Goal: Complete application form: Complete application form

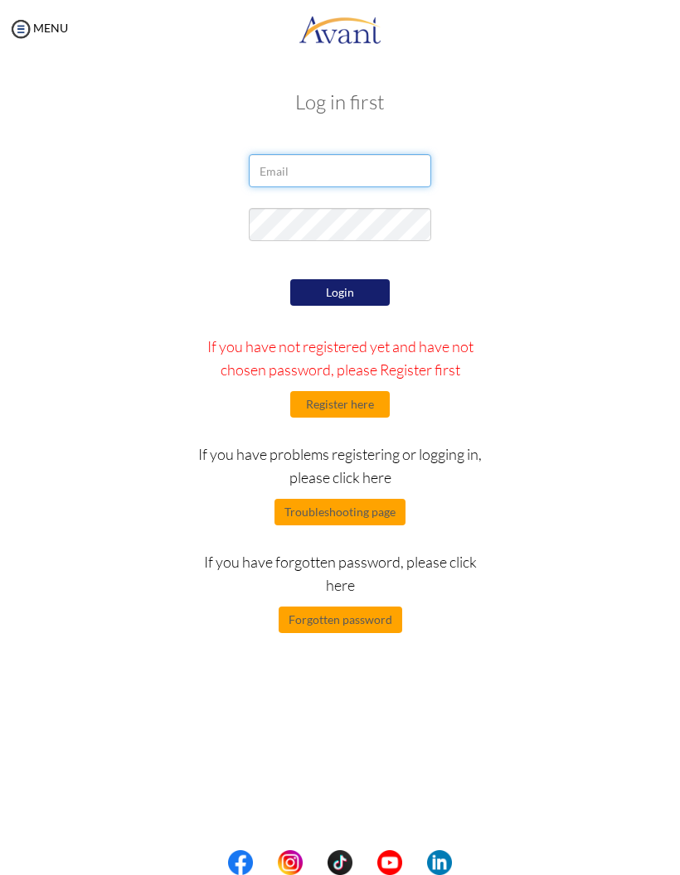
click at [366, 163] on input "email" at bounding box center [340, 170] width 182 height 33
type input "puncharatpaengyar@gmail.com"
click at [366, 291] on button "Login" at bounding box center [339, 292] width 99 height 27
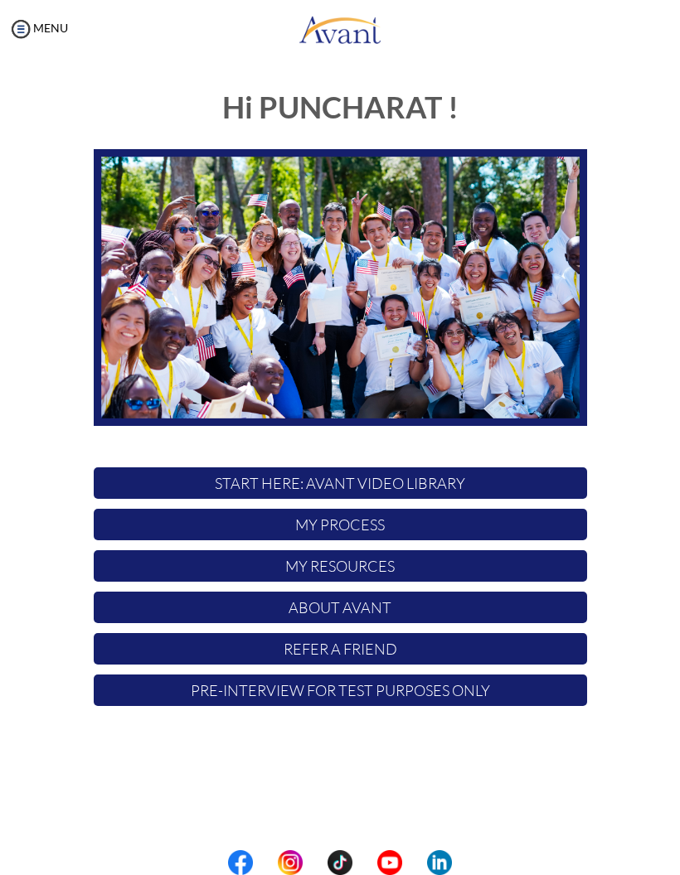
click at [433, 520] on p "My Process" at bounding box center [340, 524] width 493 height 31
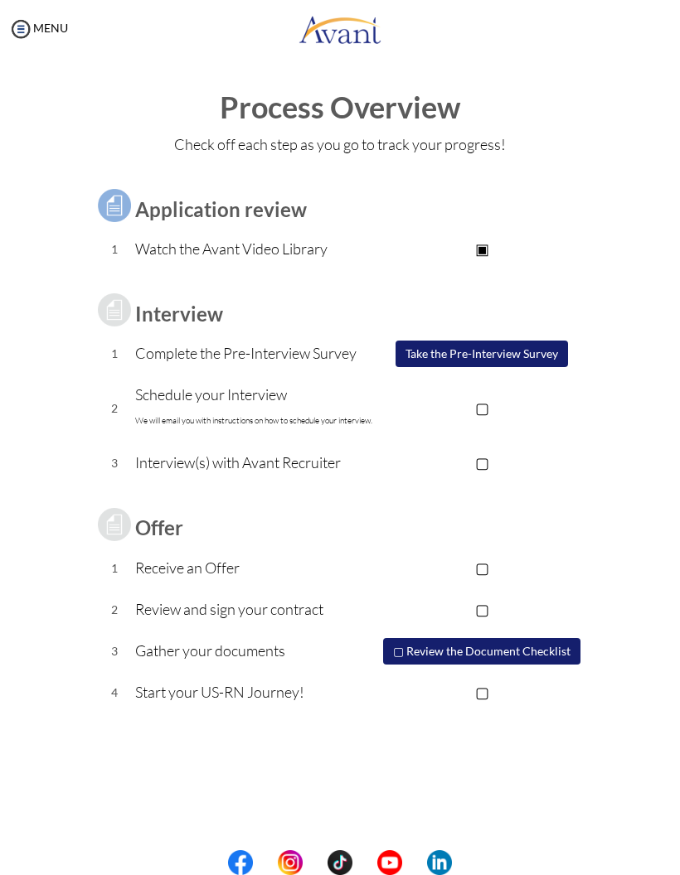
click at [486, 402] on p "▢" at bounding box center [482, 407] width 210 height 23
click at [488, 396] on p "▣" at bounding box center [482, 407] width 210 height 23
click at [499, 349] on button "Take the Pre-Interview Survey" at bounding box center [481, 354] width 172 height 27
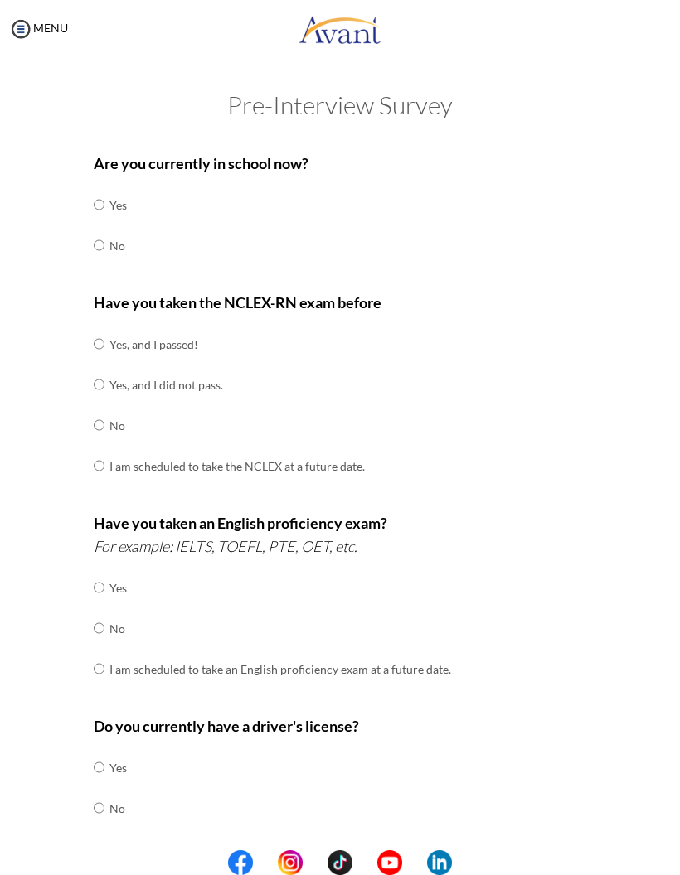
click at [94, 240] on input "radio" at bounding box center [99, 245] width 11 height 33
radio input "true"
click at [98, 340] on input "radio" at bounding box center [99, 343] width 11 height 33
radio input "true"
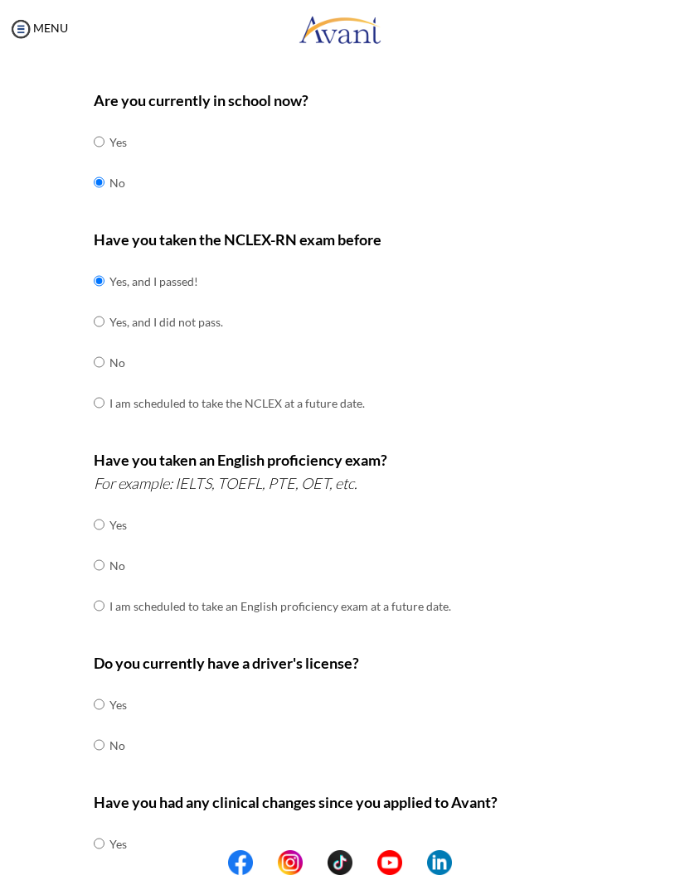
click at [104, 598] on input "radio" at bounding box center [99, 605] width 11 height 33
radio input "true"
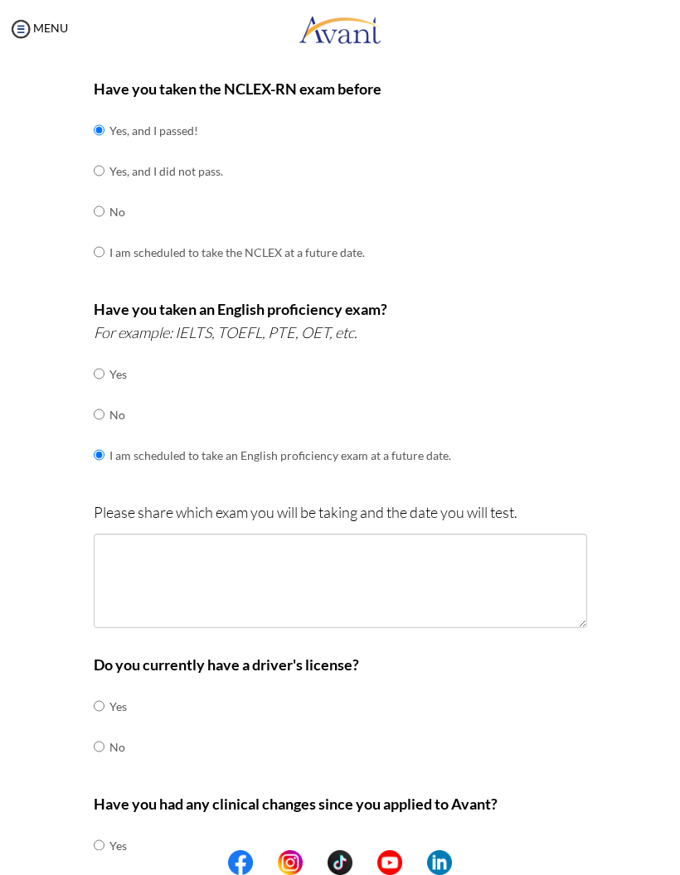
scroll to position [215, 0]
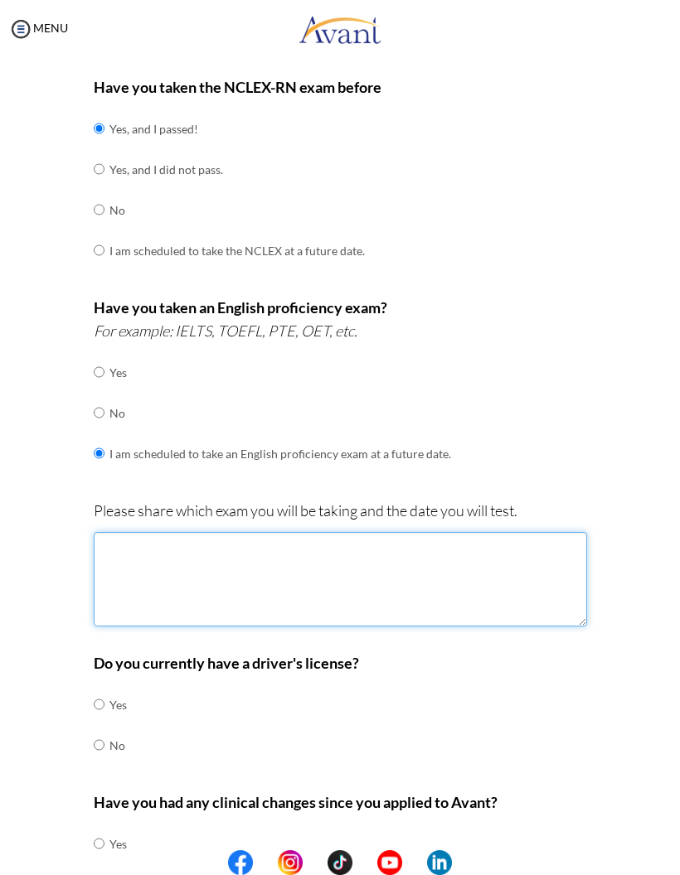
click at [208, 544] on textarea at bounding box center [340, 579] width 493 height 94
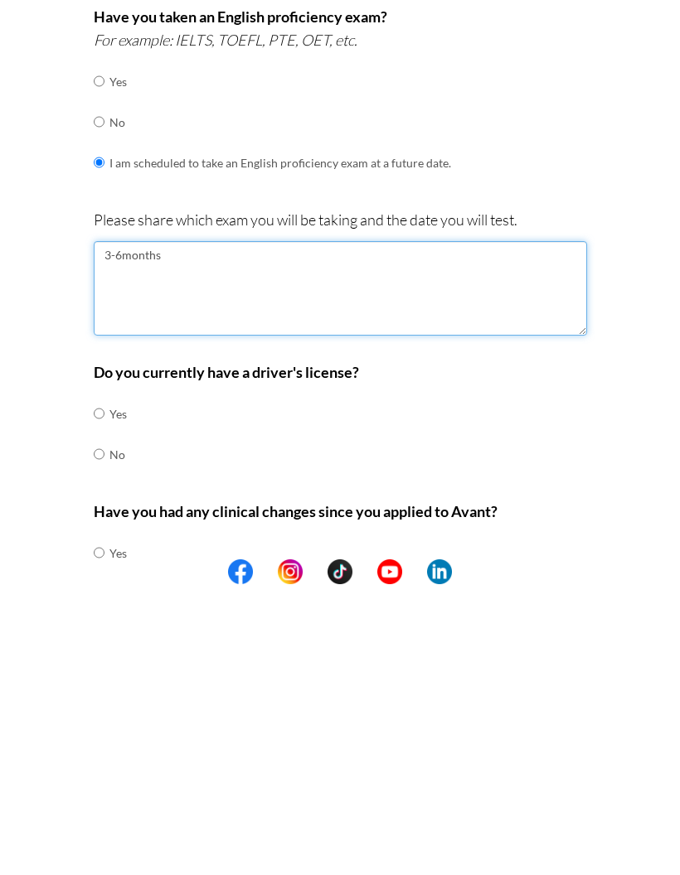
type textarea "3-6months"
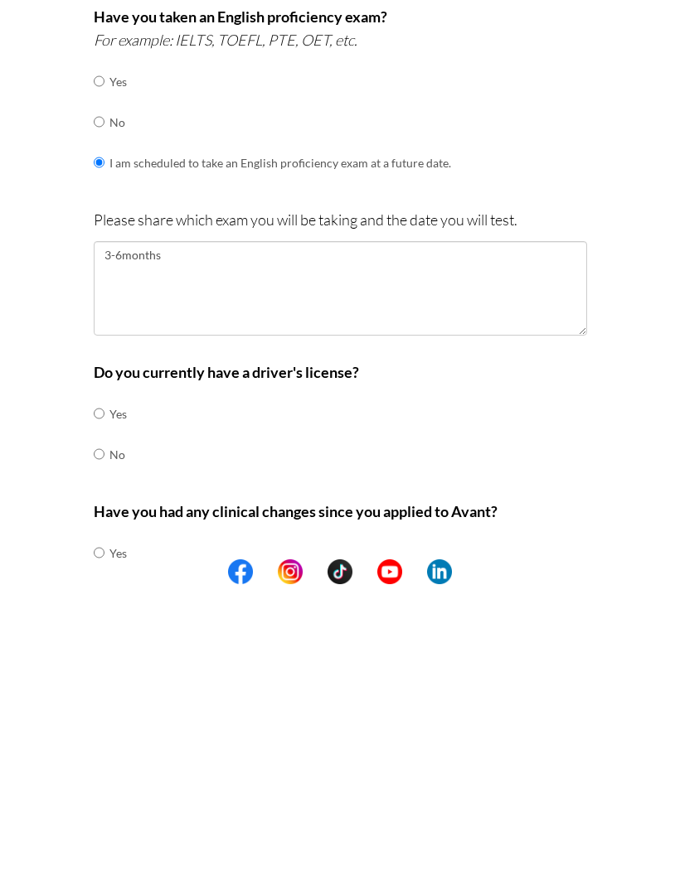
click at [50, 525] on div "Are you currently in school now? Yes No Have you taken the NCLEX-RN exam before…" at bounding box center [340, 442] width 622 height 1028
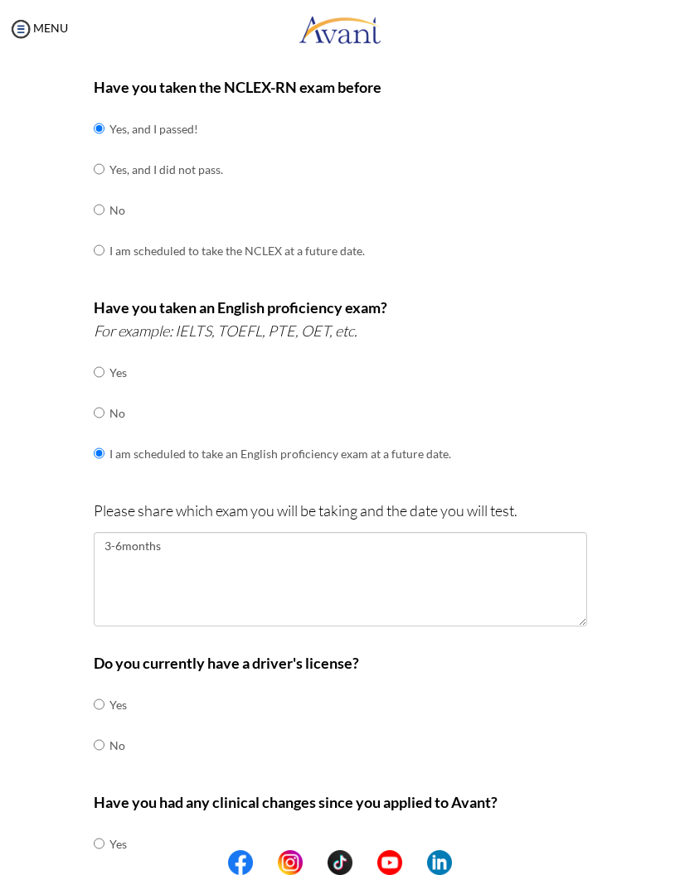
click at [104, 688] on input "radio" at bounding box center [99, 704] width 11 height 33
radio input "true"
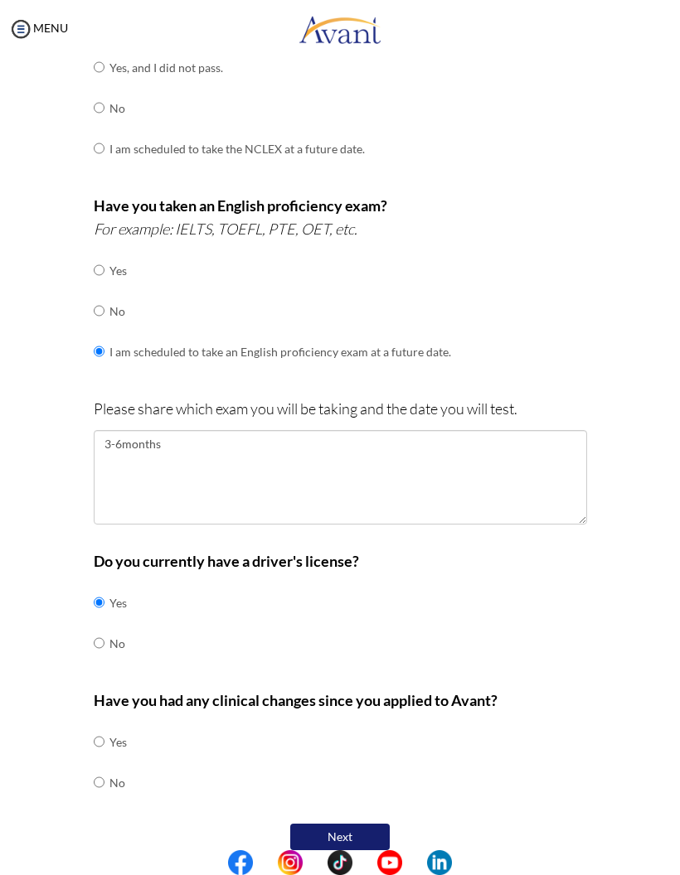
scroll to position [317, 0]
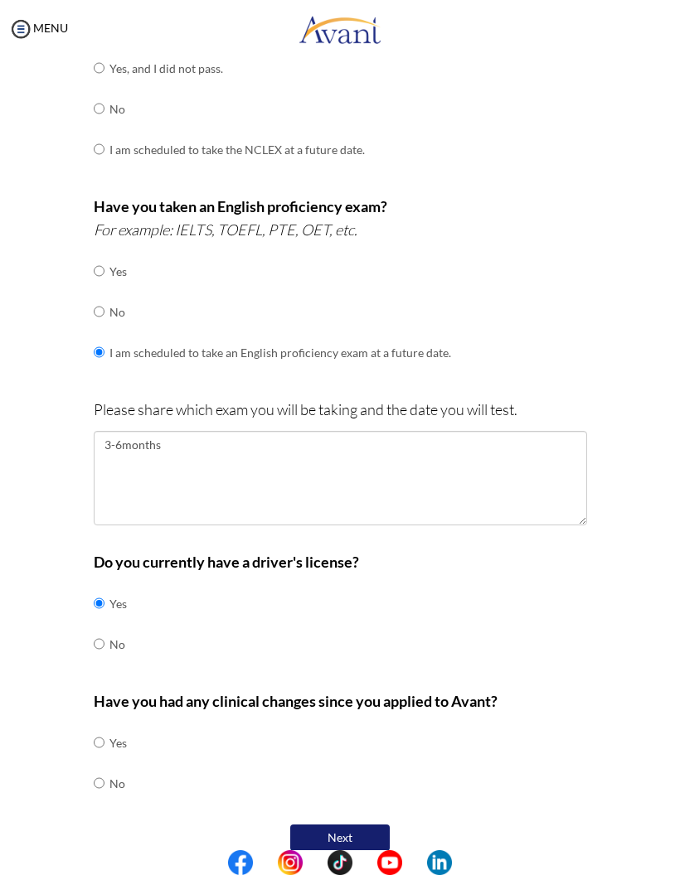
click at [104, 767] on input "radio" at bounding box center [99, 783] width 11 height 33
radio input "true"
click at [329, 825] on button "Next" at bounding box center [339, 838] width 99 height 27
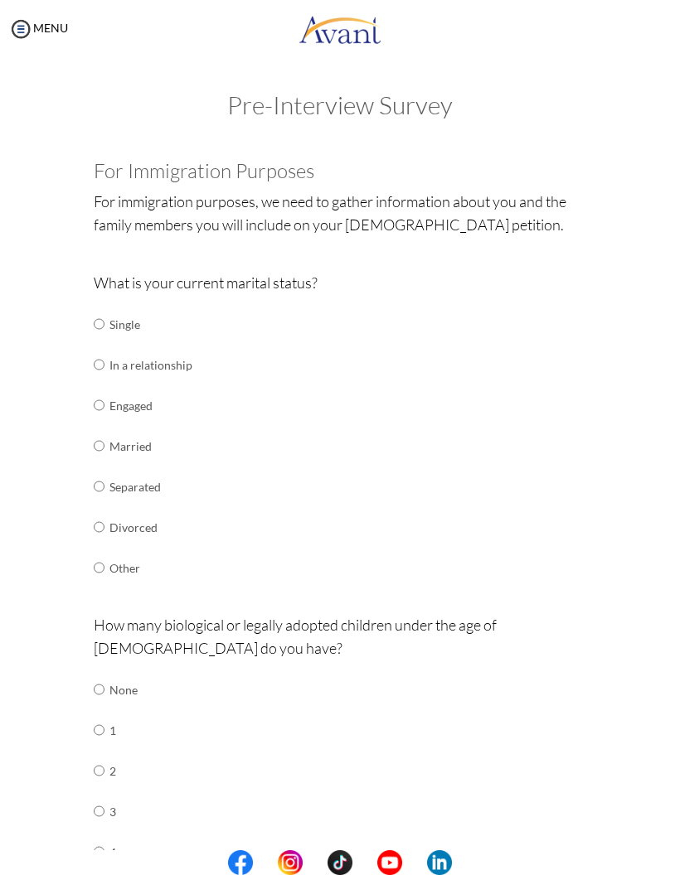
click at [104, 520] on input "radio" at bounding box center [99, 527] width 11 height 33
radio input "true"
click at [104, 714] on input "radio" at bounding box center [99, 730] width 11 height 33
radio input "true"
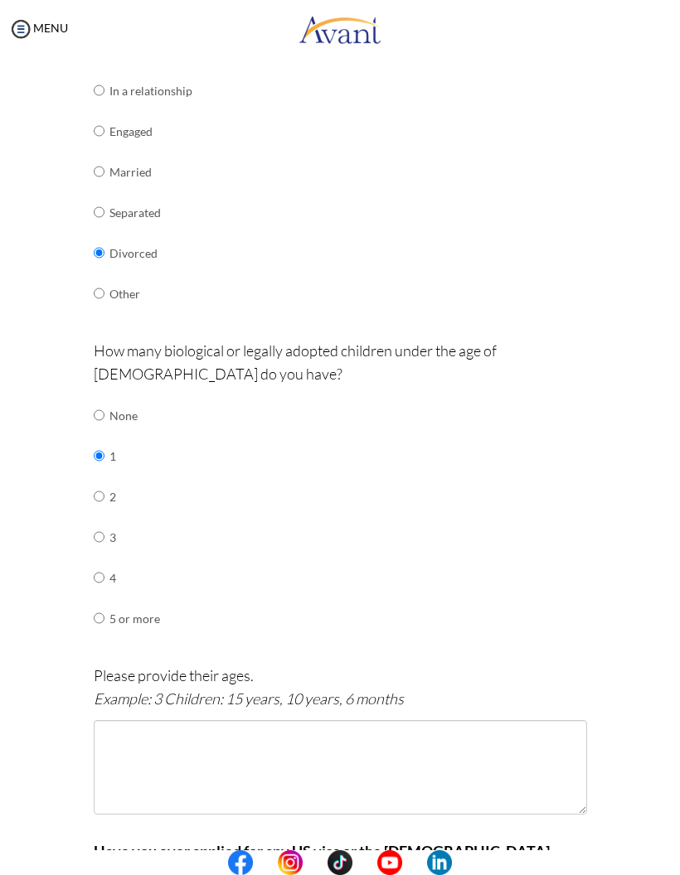
scroll to position [284, 0]
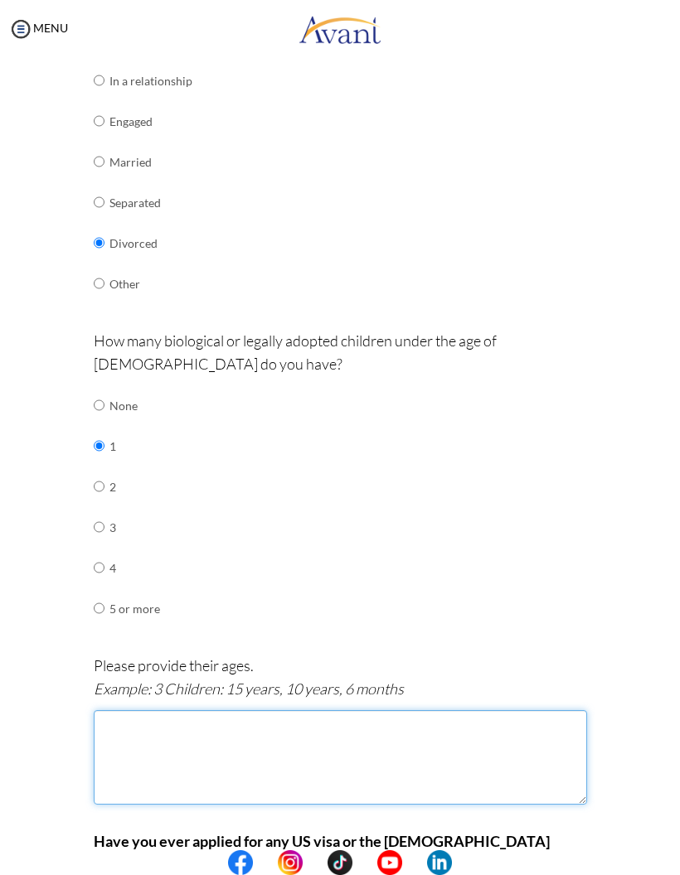
click at [203, 733] on textarea at bounding box center [340, 757] width 493 height 94
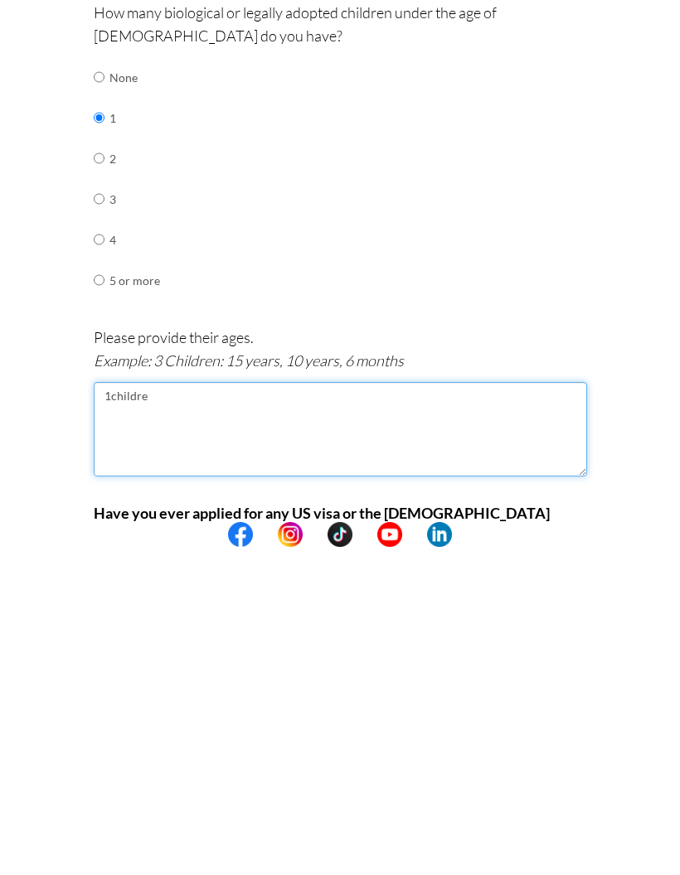
click at [106, 710] on textarea "1childre" at bounding box center [340, 757] width 493 height 94
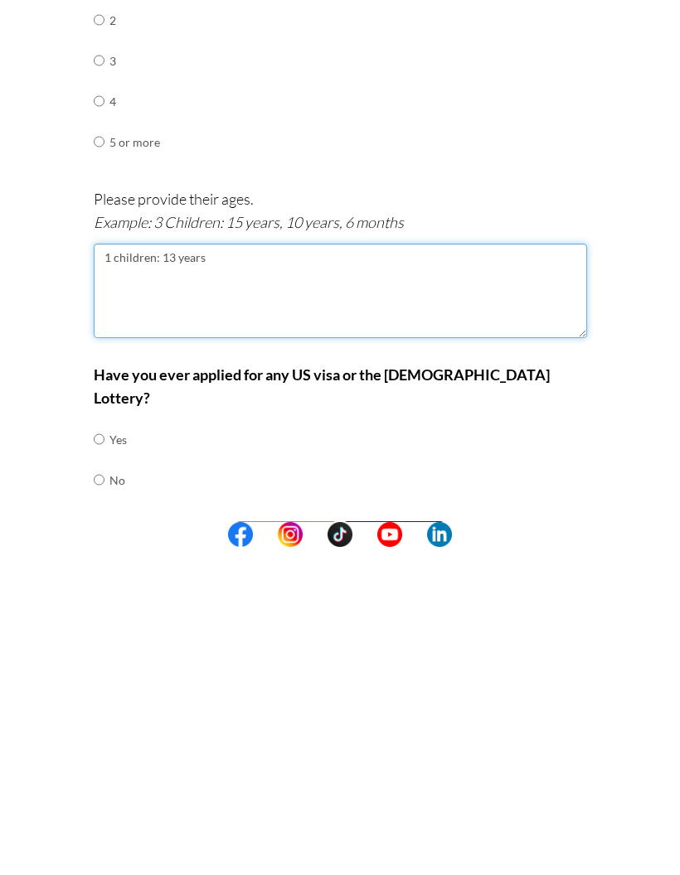
scroll to position [421, 0]
type textarea "1 children: 13 years"
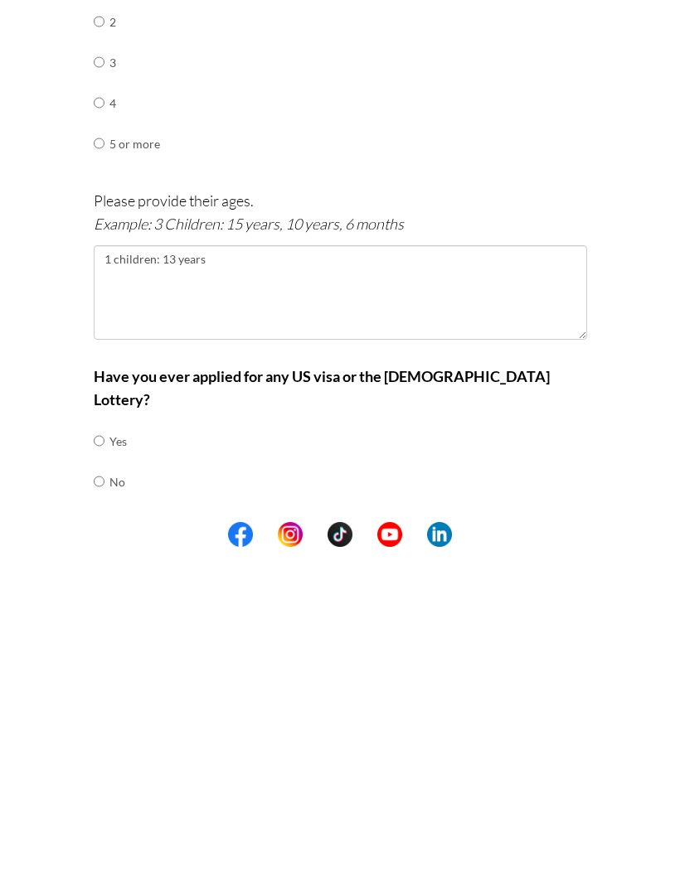
click at [97, 752] on input "radio" at bounding box center [99, 768] width 11 height 33
radio input "true"
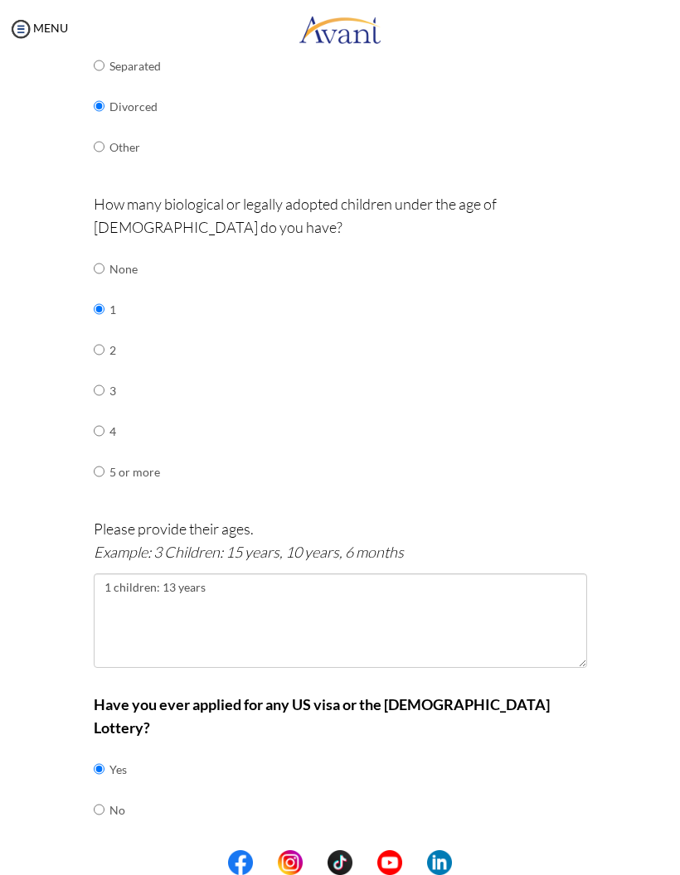
click at [407, 851] on button "Next" at bounding box center [393, 864] width 99 height 27
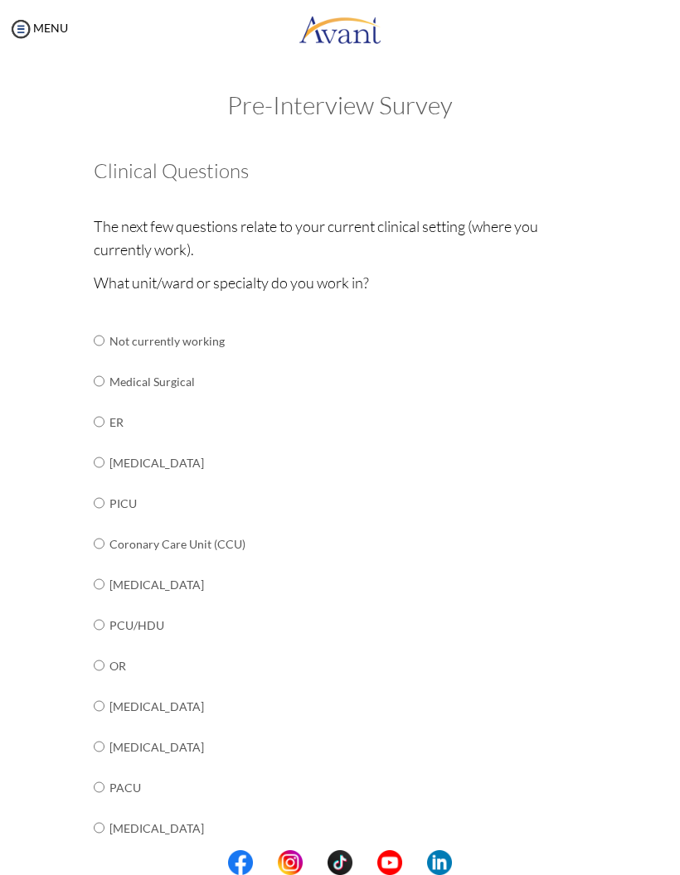
click at [101, 417] on input "radio" at bounding box center [99, 421] width 11 height 33
radio input "true"
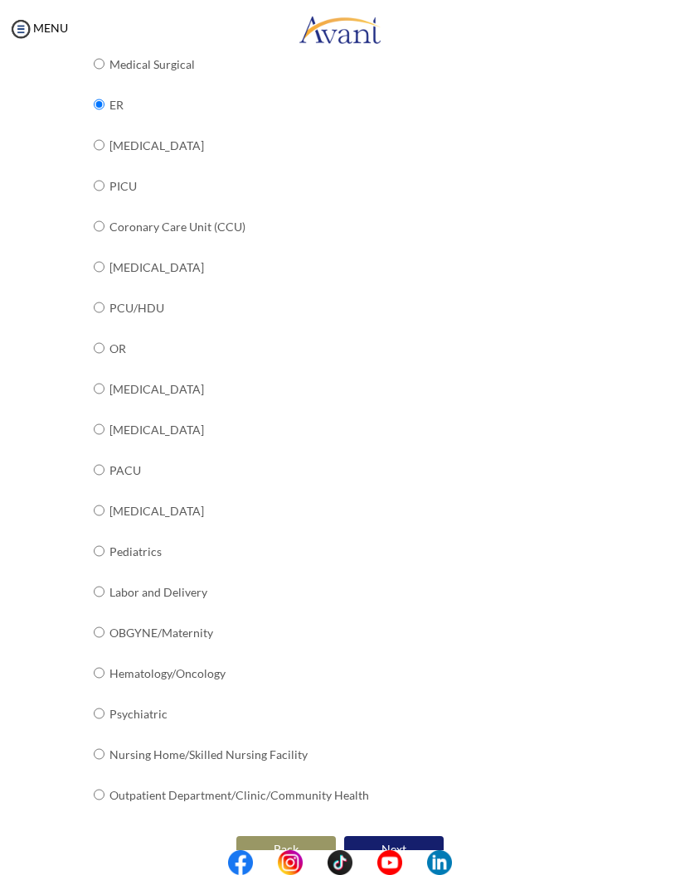
scroll to position [317, 0]
click at [425, 836] on button "Next" at bounding box center [393, 849] width 99 height 27
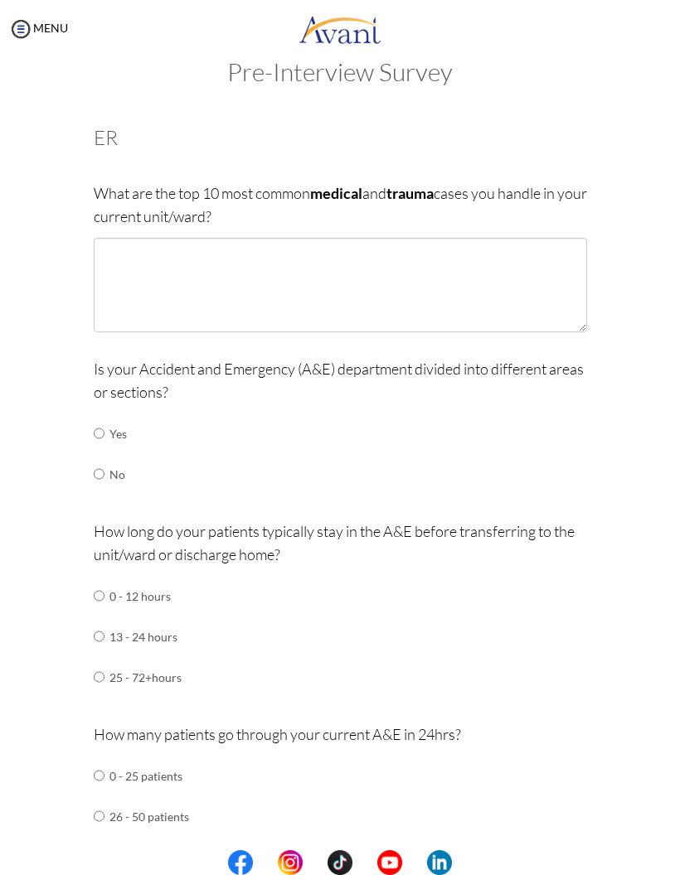
click at [99, 429] on input "radio" at bounding box center [99, 433] width 11 height 33
radio input "true"
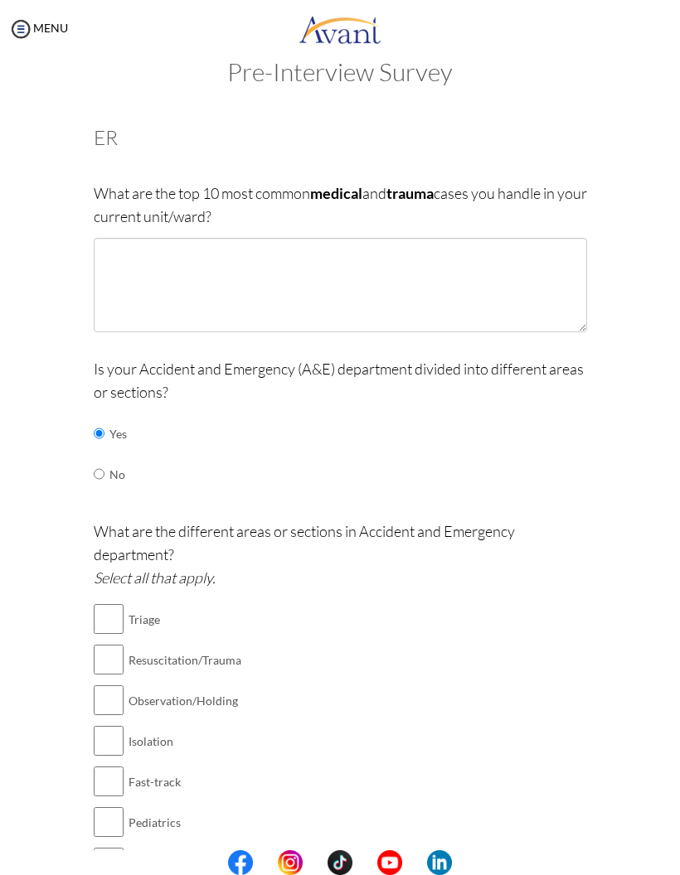
click at [114, 617] on input "checkbox" at bounding box center [109, 618] width 30 height 33
checkbox input "true"
click at [116, 656] on input "checkbox" at bounding box center [109, 659] width 30 height 33
checkbox input "true"
click at [119, 694] on input "checkbox" at bounding box center [109, 700] width 30 height 33
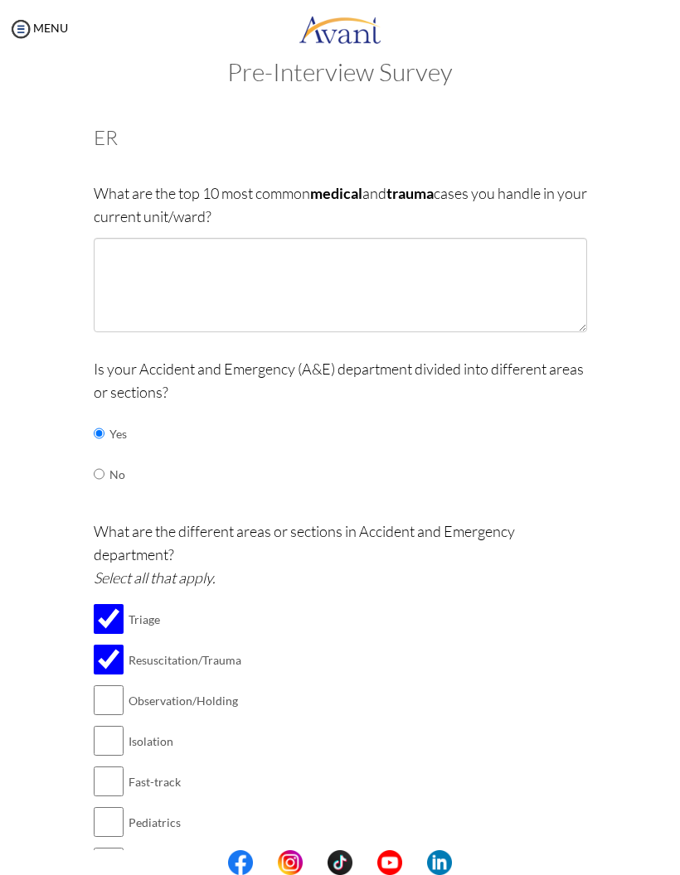
checkbox input "true"
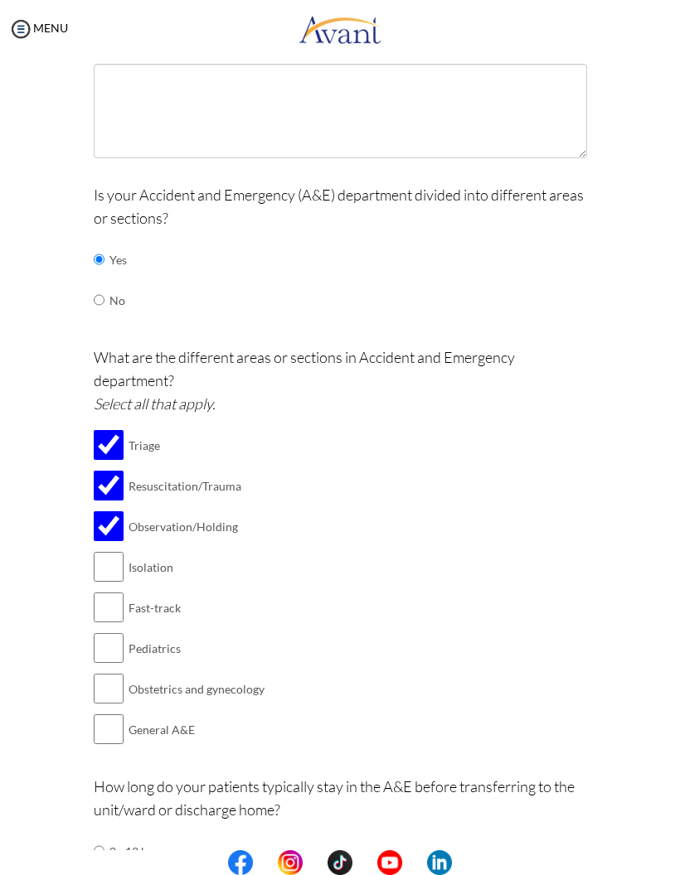
scroll to position [215, 0]
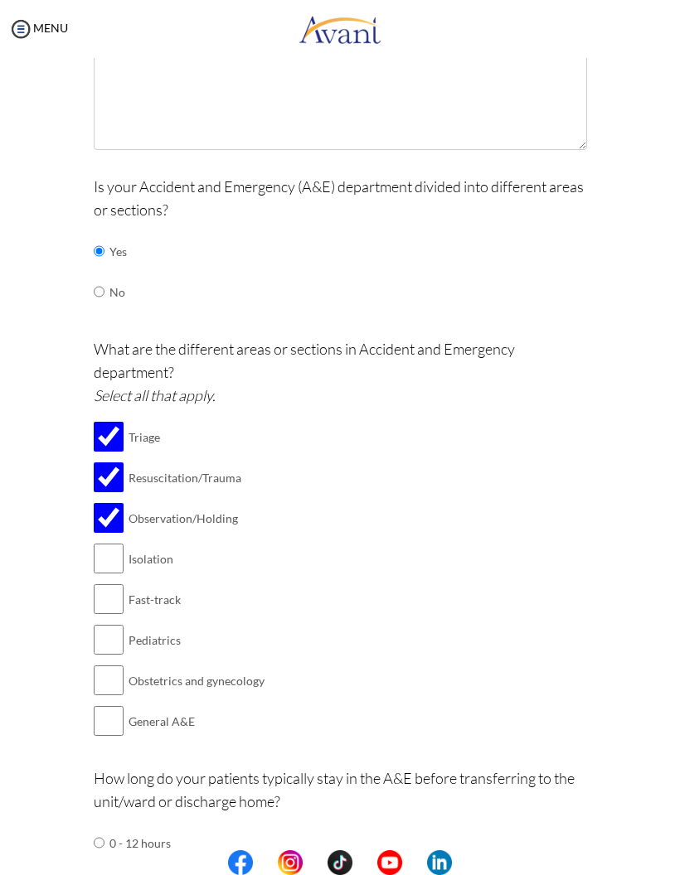
click at [104, 561] on input "checkbox" at bounding box center [109, 558] width 30 height 33
checkbox input "true"
click at [113, 592] on input "checkbox" at bounding box center [109, 599] width 30 height 33
checkbox input "true"
click at [115, 625] on input "checkbox" at bounding box center [109, 639] width 30 height 33
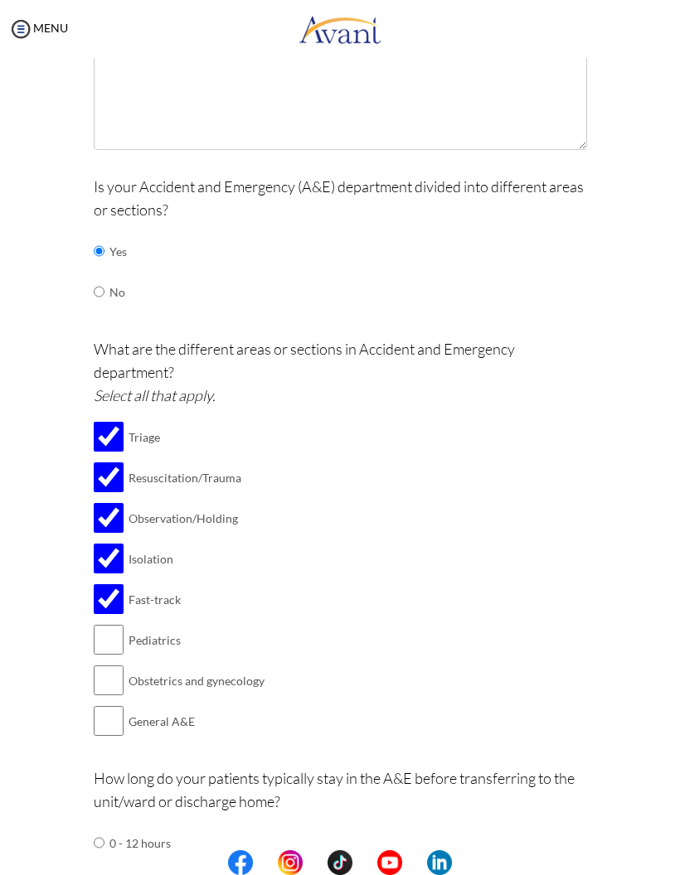
checkbox input "true"
click at [110, 668] on input "checkbox" at bounding box center [109, 680] width 30 height 33
checkbox input "true"
click at [113, 710] on input "checkbox" at bounding box center [109, 720] width 30 height 33
checkbox input "true"
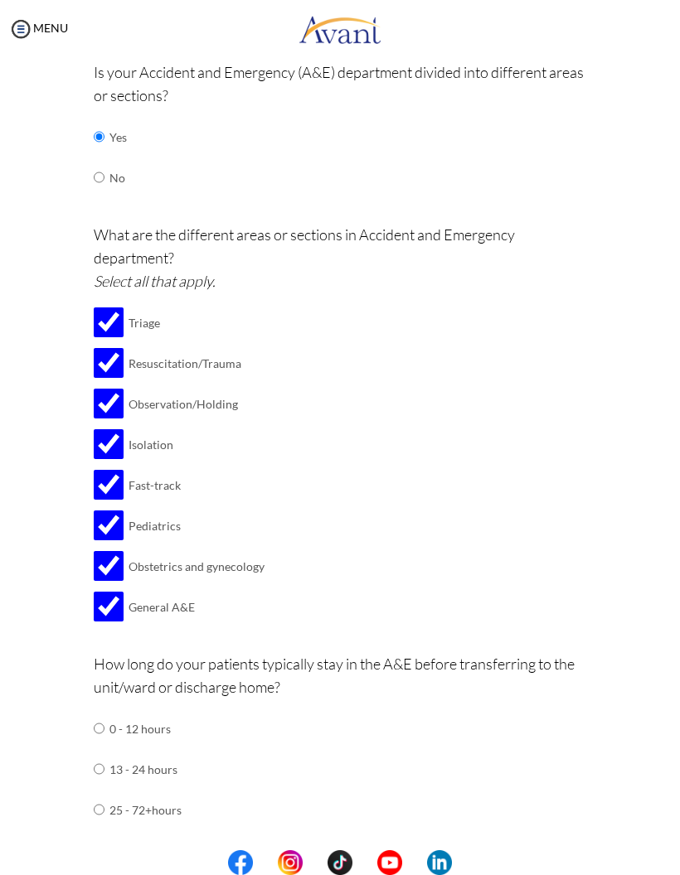
scroll to position [391, 0]
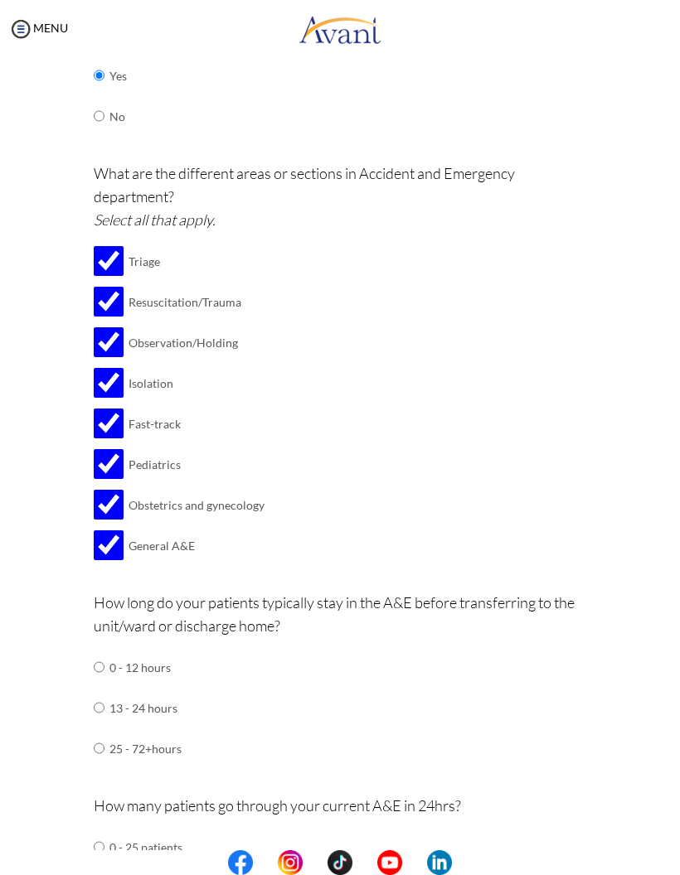
click at [103, 656] on input "radio" at bounding box center [99, 667] width 11 height 33
radio input "true"
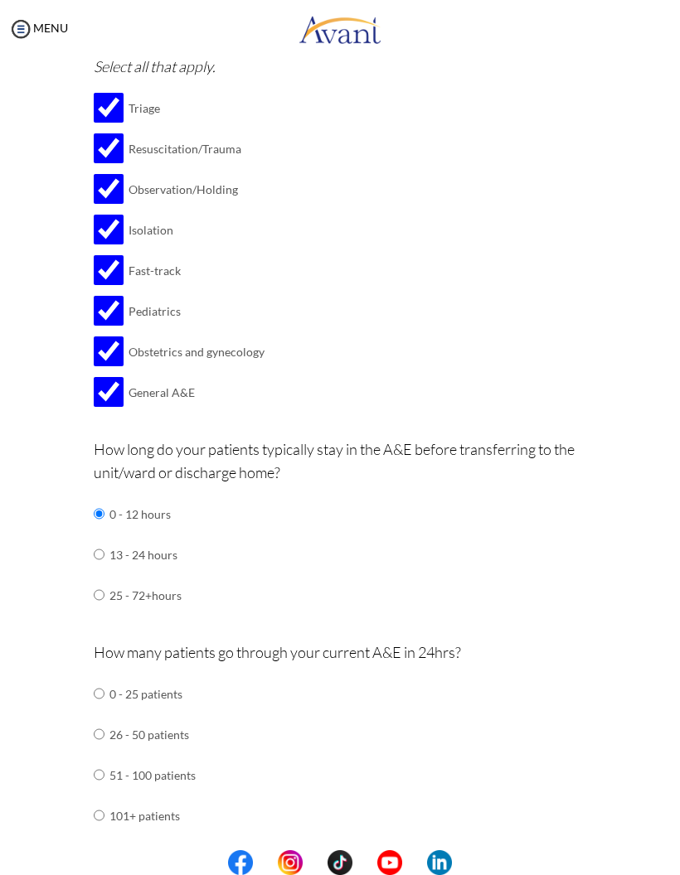
scroll to position [569, 0]
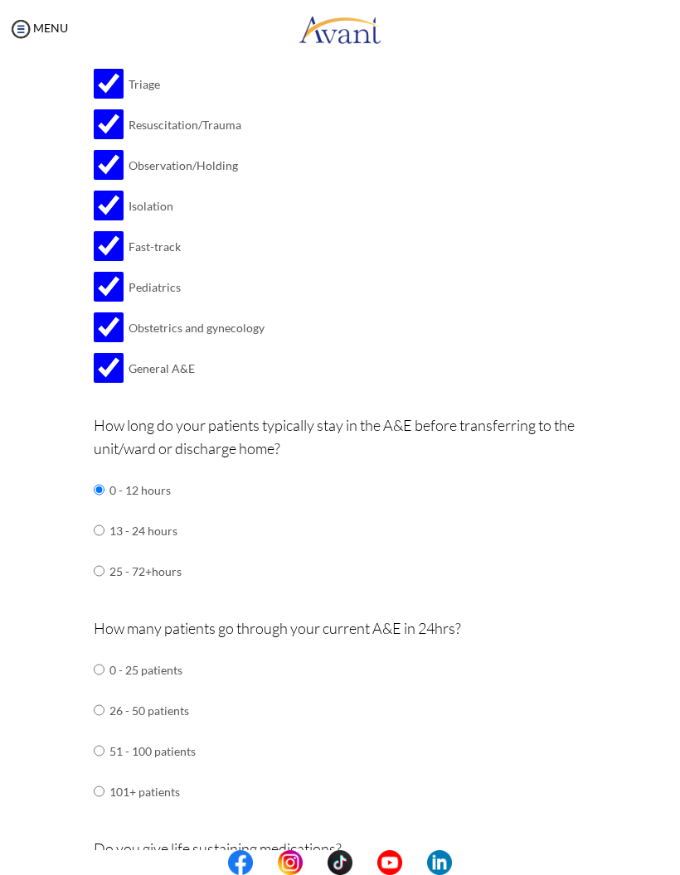
click at [104, 734] on input "radio" at bounding box center [99, 750] width 11 height 33
radio input "true"
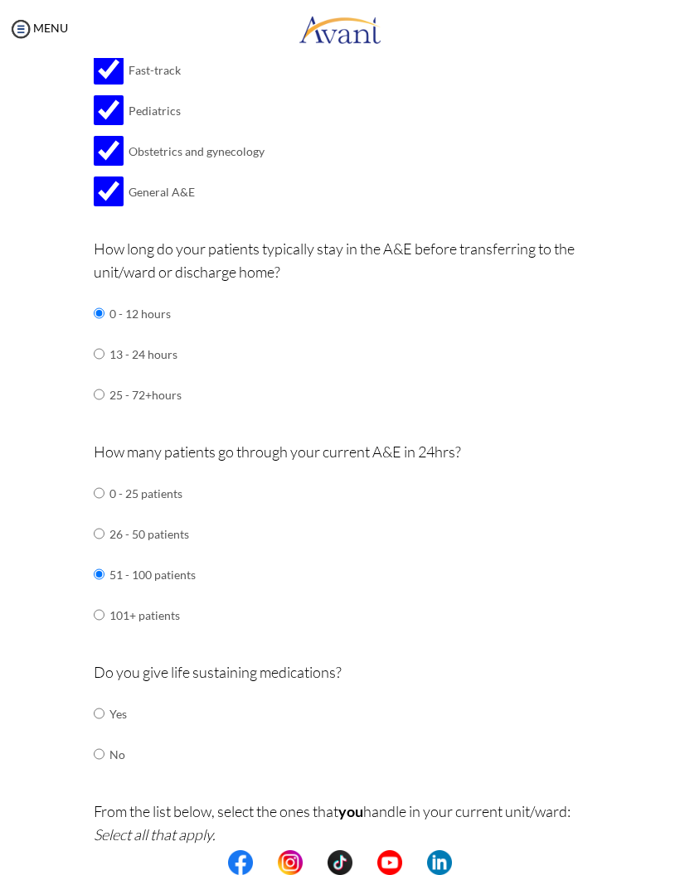
scroll to position [762, 0]
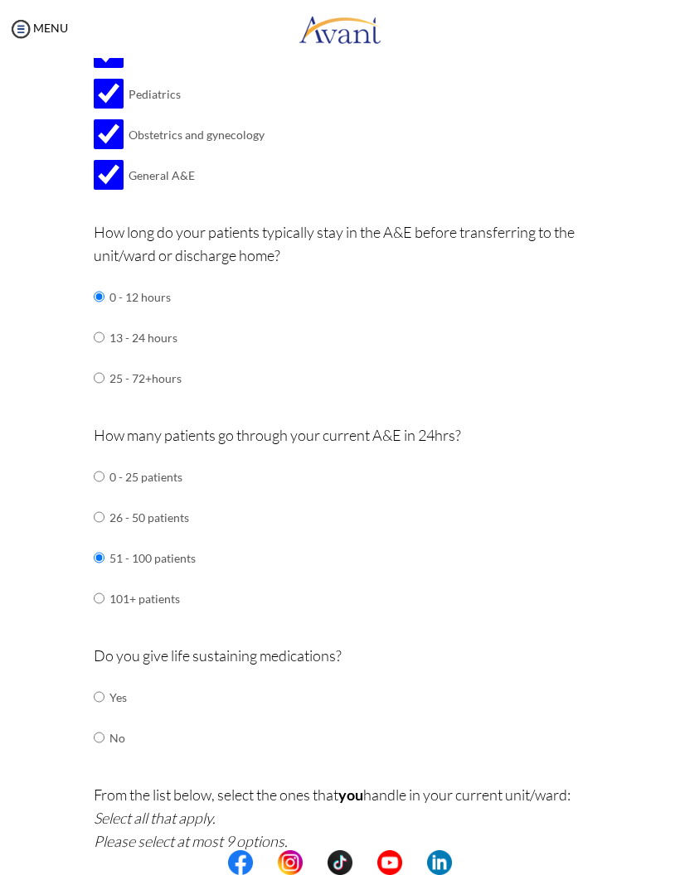
click at [104, 680] on input "radio" at bounding box center [99, 696] width 11 height 33
radio input "true"
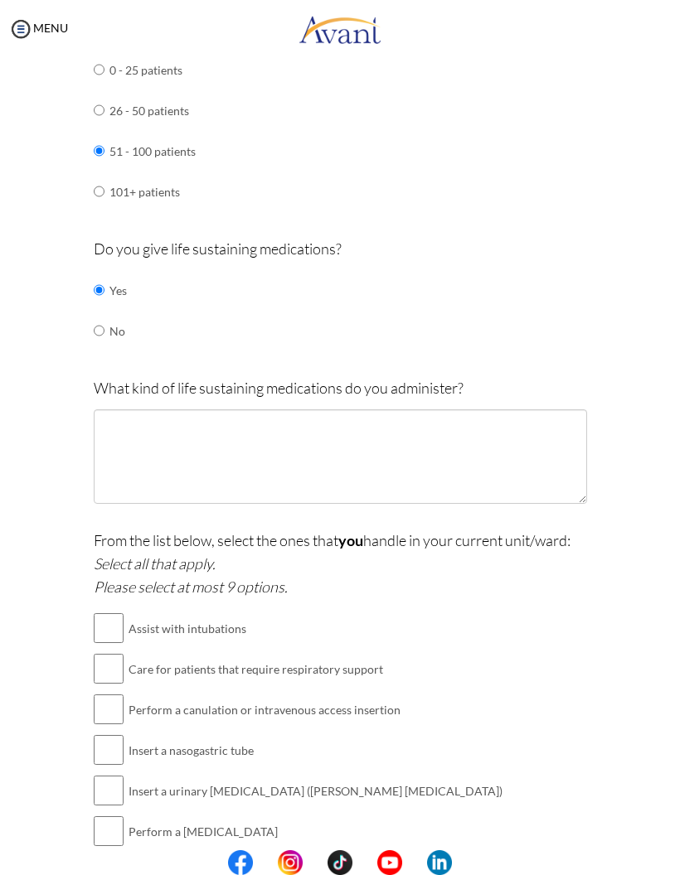
scroll to position [1169, 0]
click at [128, 607] on td "Assist with intubations" at bounding box center [315, 627] width 374 height 41
click at [121, 651] on input "checkbox" at bounding box center [109, 667] width 30 height 33
checkbox input "true"
click at [107, 611] on input "checkbox" at bounding box center [109, 627] width 30 height 33
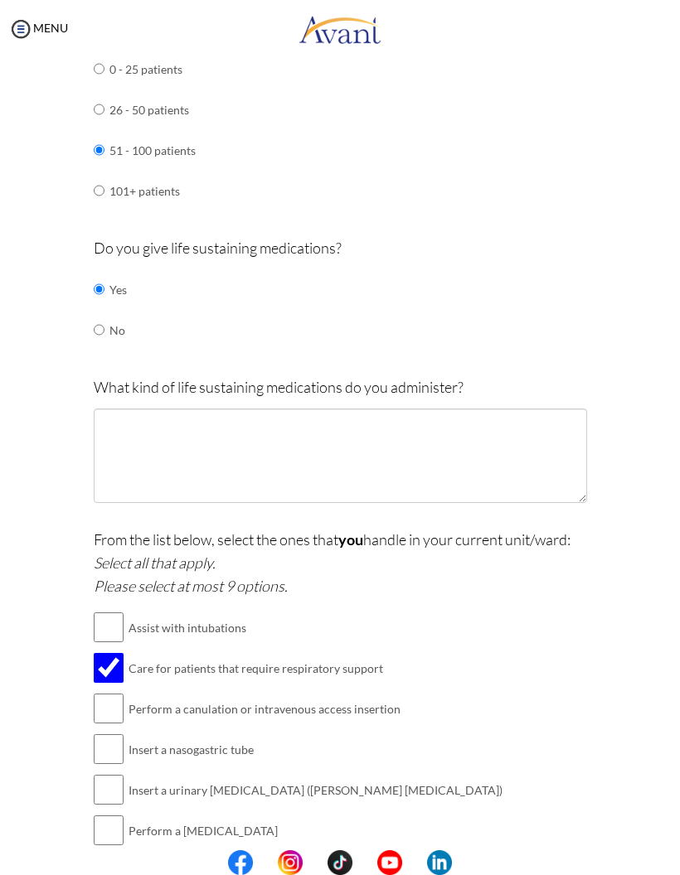
checkbox input "true"
click at [116, 692] on input "checkbox" at bounding box center [109, 708] width 30 height 33
checkbox input "true"
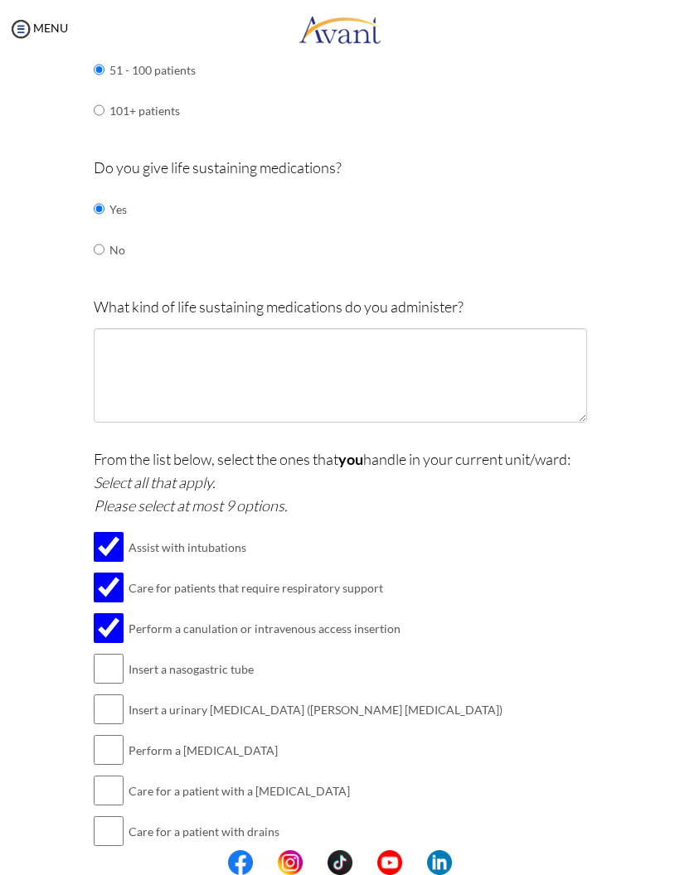
scroll to position [1261, 0]
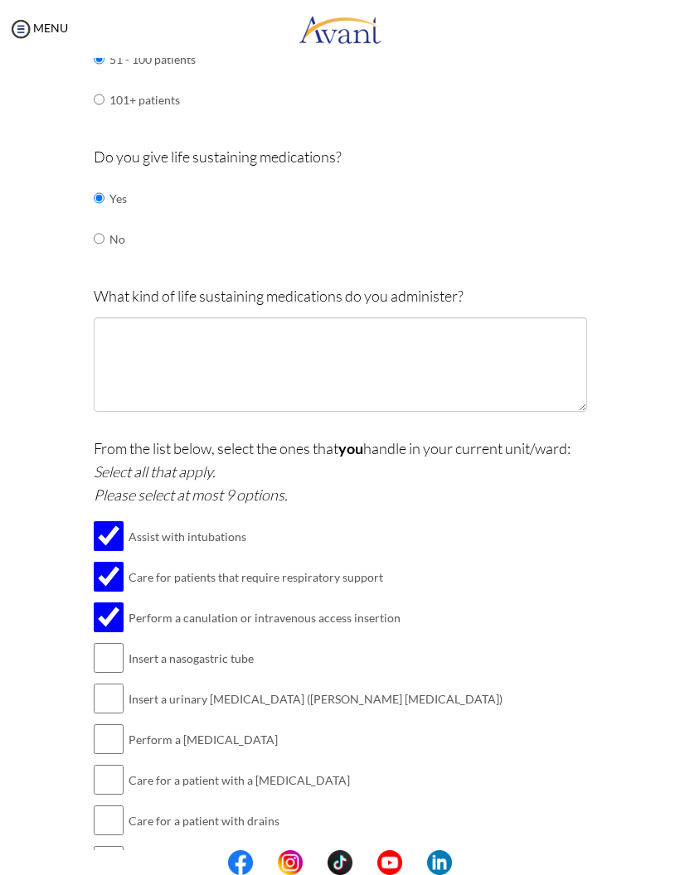
click at [102, 641] on input "checkbox" at bounding box center [109, 657] width 30 height 33
checkbox input "true"
click at [118, 682] on input "checkbox" at bounding box center [109, 698] width 30 height 33
checkbox input "true"
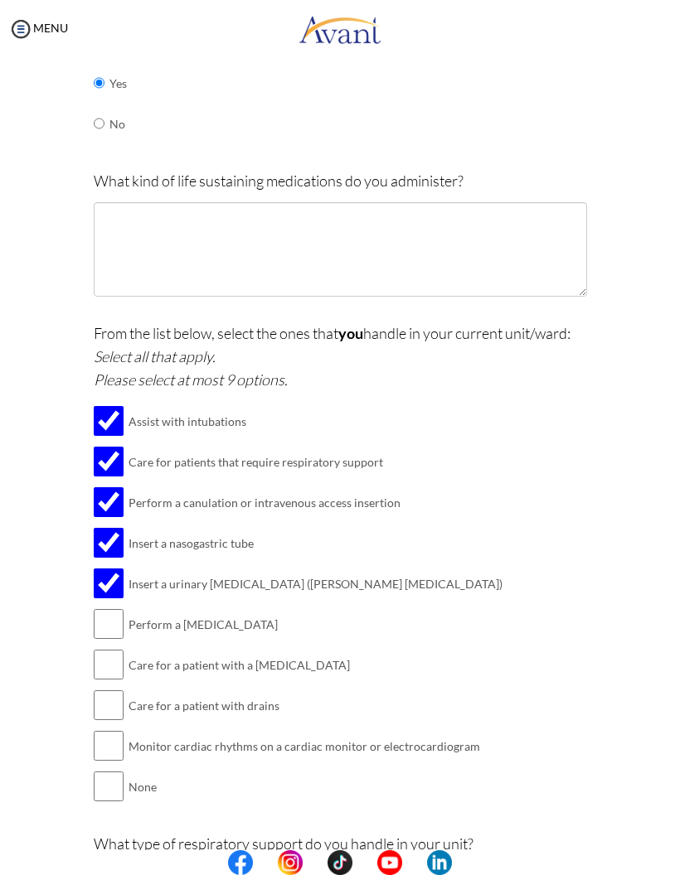
scroll to position [1393, 0]
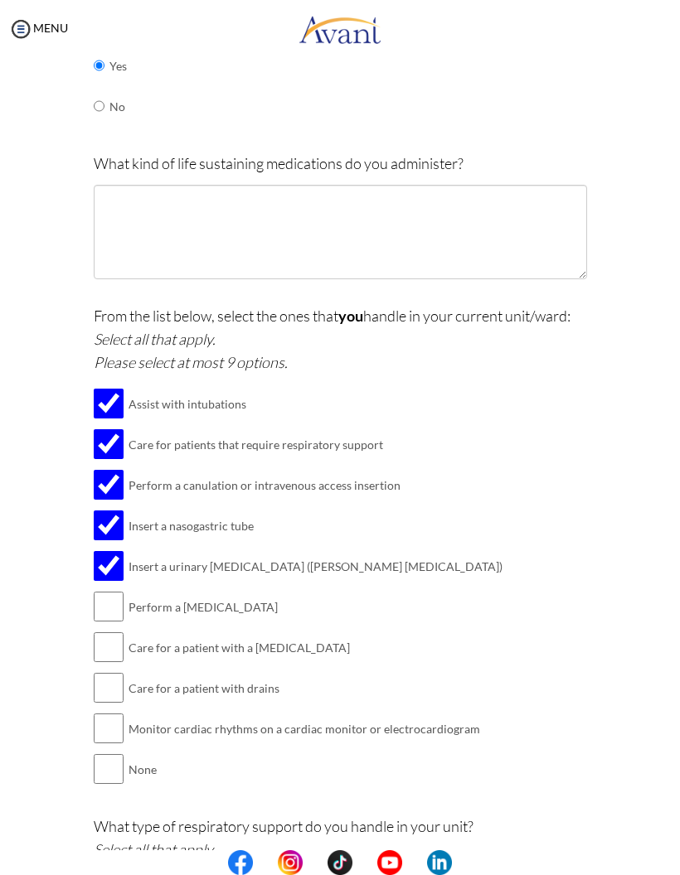
click at [116, 590] on input "checkbox" at bounding box center [109, 606] width 30 height 33
checkbox input "true"
click at [115, 631] on input "checkbox" at bounding box center [109, 647] width 30 height 33
checkbox input "true"
click at [114, 671] on input "checkbox" at bounding box center [109, 687] width 30 height 33
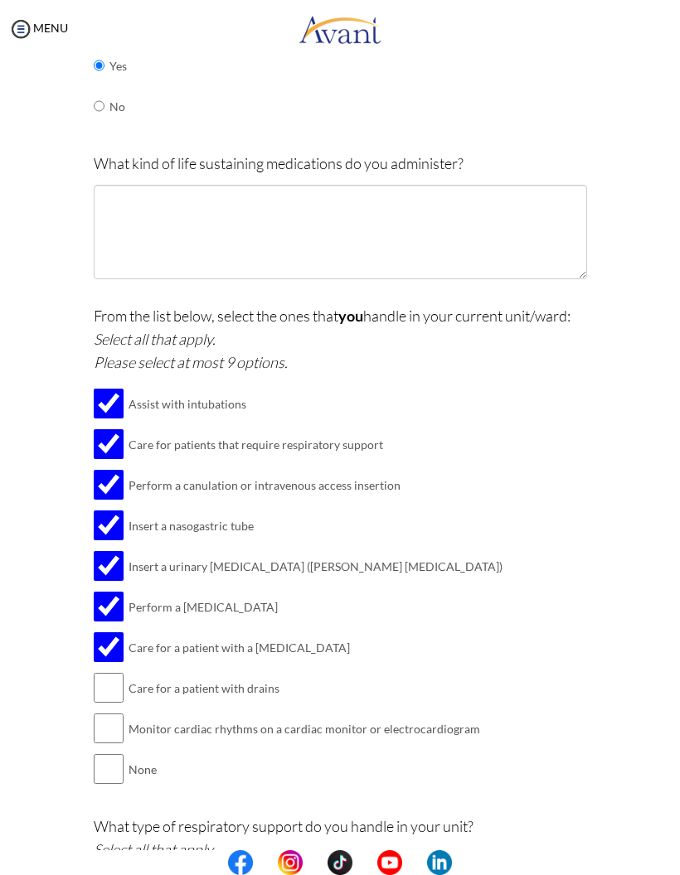
checkbox input "true"
click at [108, 712] on input "checkbox" at bounding box center [109, 728] width 30 height 33
checkbox input "true"
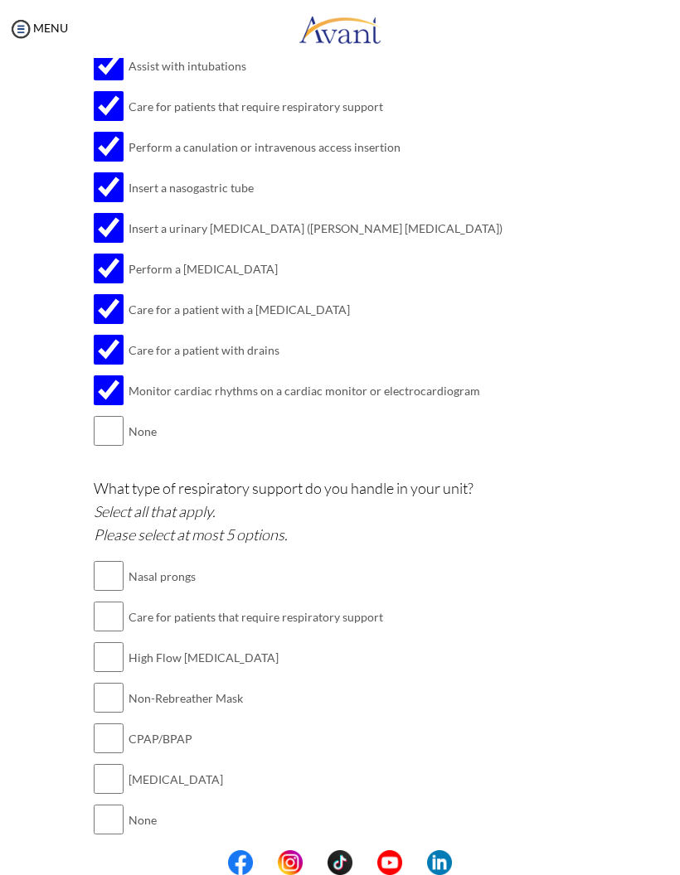
scroll to position [1730, 0]
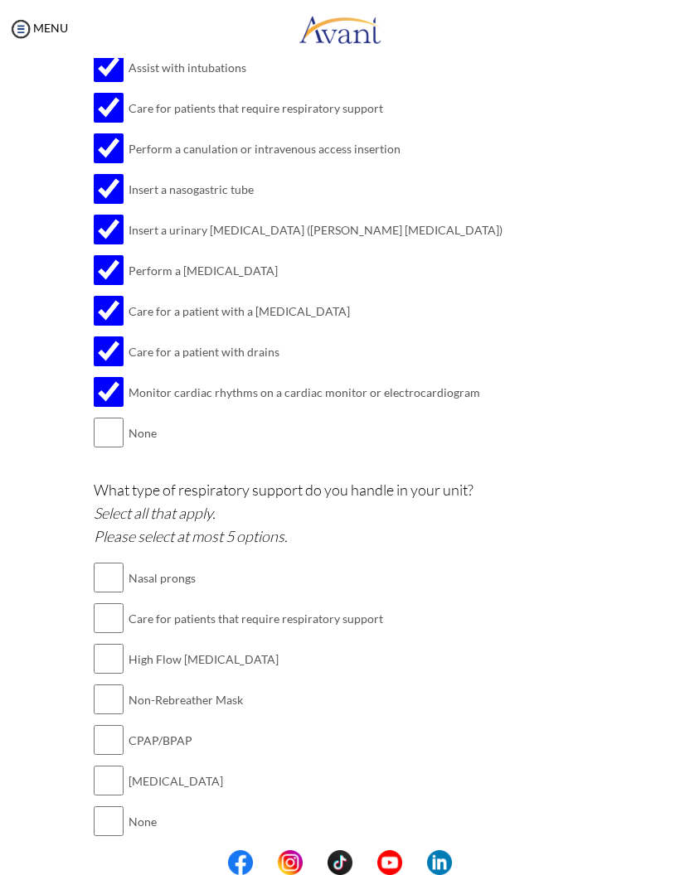
click at [123, 561] on input "checkbox" at bounding box center [109, 577] width 30 height 33
checkbox input "true"
click at [113, 602] on input "checkbox" at bounding box center [109, 618] width 30 height 33
checkbox input "true"
click at [119, 642] on input "checkbox" at bounding box center [109, 658] width 30 height 33
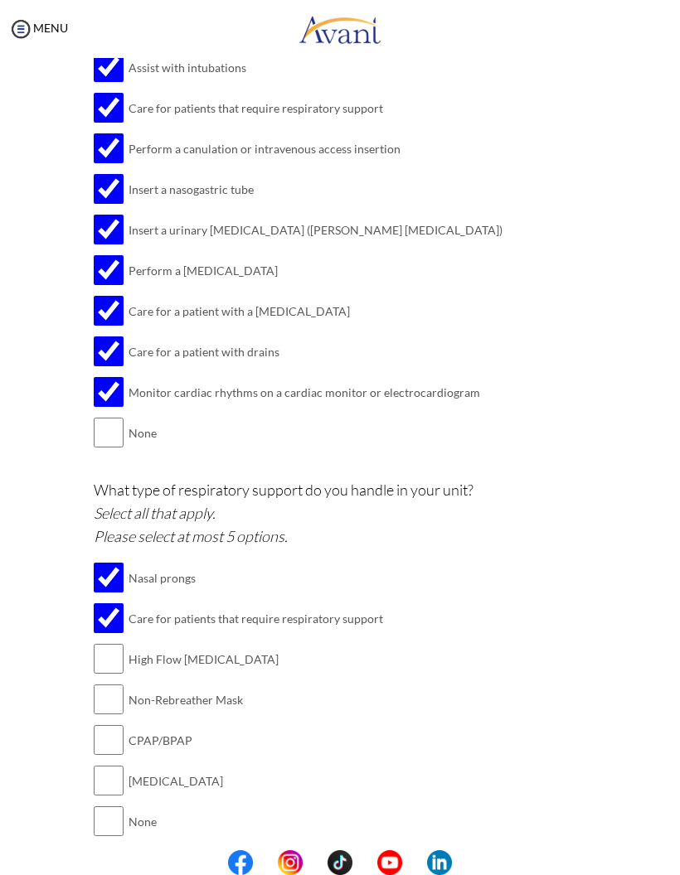
checkbox input "true"
click at [116, 683] on input "checkbox" at bounding box center [109, 699] width 30 height 33
checkbox input "true"
click at [115, 723] on input "checkbox" at bounding box center [109, 739] width 30 height 33
checkbox input "true"
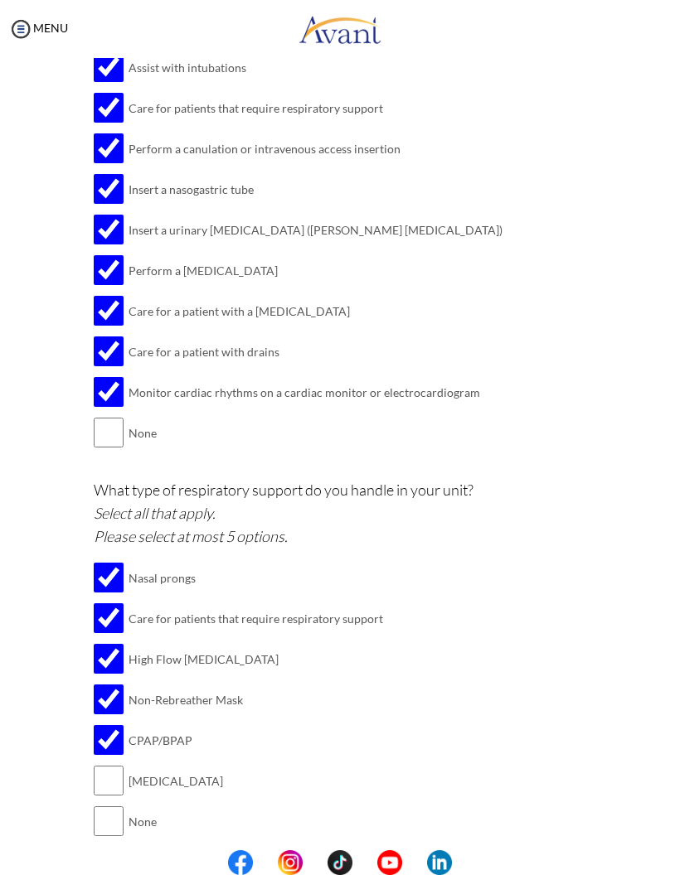
click at [109, 764] on input "checkbox" at bounding box center [109, 780] width 30 height 33
checkbox input "true"
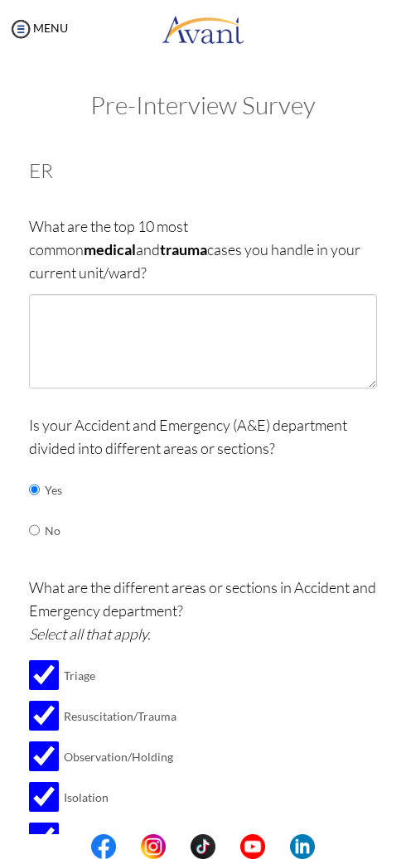
scroll to position [0, 0]
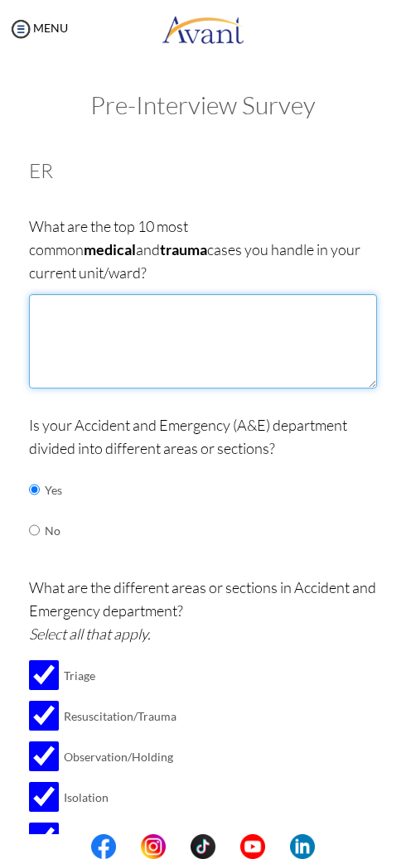
click at [133, 294] on textarea at bounding box center [203, 341] width 348 height 94
click at [32, 301] on textarea "Stroke STEMI Sepsis" at bounding box center [203, 341] width 348 height 94
click at [115, 294] on textarea "Stroke, STEMI Sepsis" at bounding box center [203, 341] width 348 height 94
click at [121, 294] on textarea "Stroke, STEMI Sepsis" at bounding box center [203, 341] width 348 height 94
click at [193, 294] on textarea "Stroke, STEMI ,Sepsis" at bounding box center [203, 341] width 348 height 94
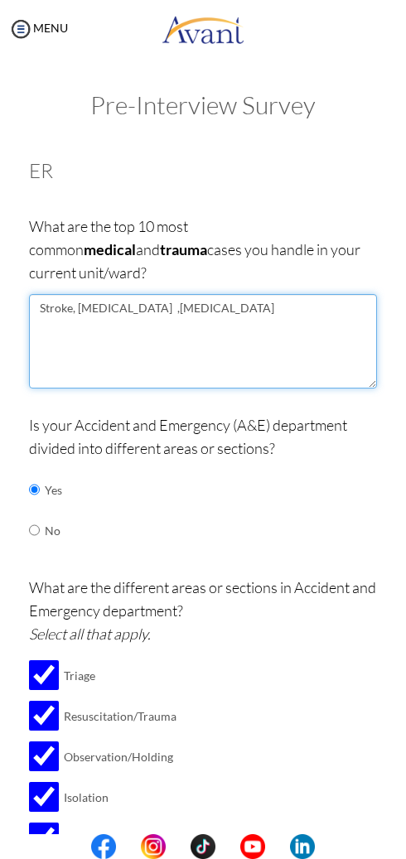
click at [123, 294] on textarea "Stroke, STEMI ,Sepsis" at bounding box center [203, 341] width 348 height 94
click at [192, 294] on textarea "Stroke, STEMI , Sepsis" at bounding box center [203, 341] width 348 height 94
click at [229, 294] on textarea "Stroke, STEMI , Sepsis ,Anaphylaxis," at bounding box center [203, 341] width 348 height 94
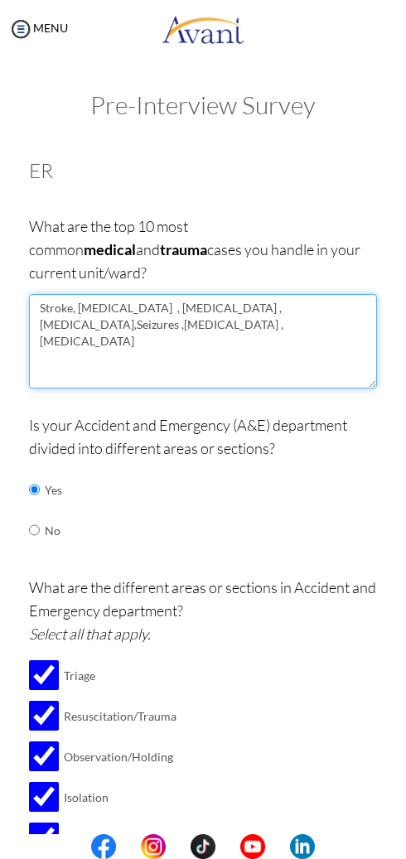
click at [323, 294] on textarea "Stroke, STEMI , Sepsis ,Anaphylaxis,Seizures ,Upper gastrointestinal bleeding ,…" at bounding box center [203, 341] width 348 height 94
click at [273, 294] on textarea "Stroke, STEMI , Sepsis ,Anaphylaxis,Seizures ,Upper gastrointestinal bleeding ,…" at bounding box center [203, 341] width 348 height 94
click at [302, 297] on textarea "Stroke, STEMI , Sepsis ,Anaphylaxis,Seizures , Upper gastrointestinal bleeding …" at bounding box center [203, 341] width 348 height 94
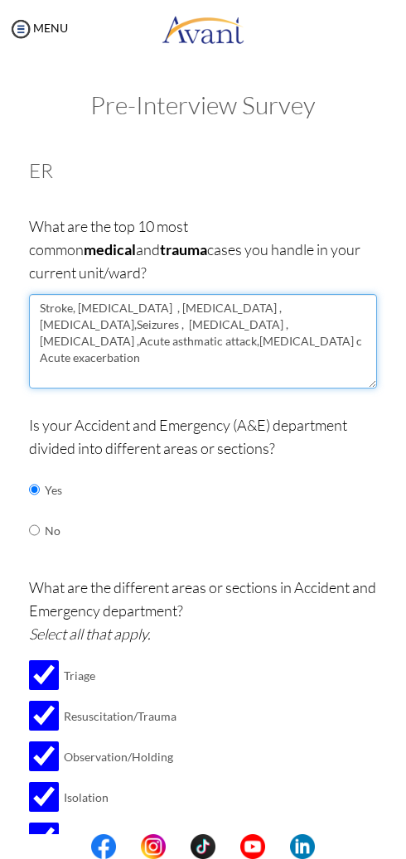
click at [44, 294] on textarea "Stroke, STEMI , Sepsis ,Anaphylaxis,Seizures , Upper gastrointestinal bleeding …" at bounding box center [203, 341] width 348 height 94
click at [94, 294] on textarea "Stroke, STEMI , Sepsis ,Anaphylaxis,Seizures , Upper gastrointestinal bleeding …" at bounding box center [203, 341] width 348 height 94
click at [100, 294] on textarea "Stroke, STEMI , Sepsis ,Anaphylaxis,Seizures , Upper gastrointestinal bleeding …" at bounding box center [203, 341] width 348 height 94
click at [148, 294] on textarea "Stroke, STEMI , Sepsis ,Anaphylaxis,Seizures , Upper gastrointestinal bleeding …" at bounding box center [203, 341] width 348 height 94
click at [201, 294] on textarea "Stroke, STEMI , Sepsis ,Anaphylaxis,Seizures , Upper gastrointestinal bleeding …" at bounding box center [203, 341] width 348 height 94
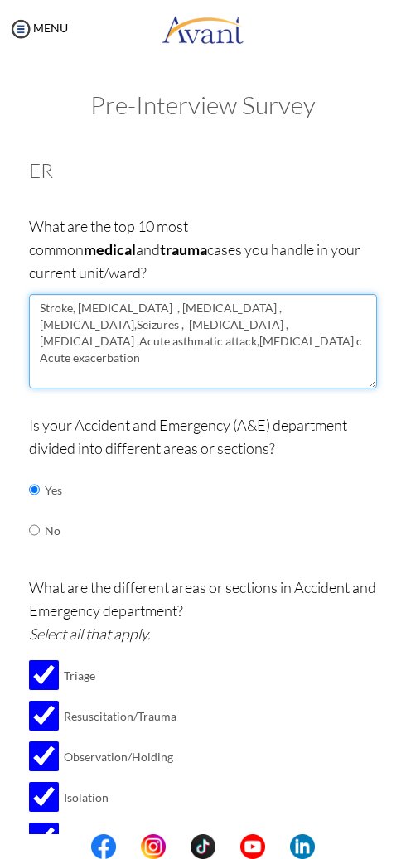
click at [254, 294] on textarea "Stroke, STEMI , Sepsis ,Anaphylaxis,Seizures , Upper gastrointestinal bleeding …" at bounding box center [203, 341] width 348 height 94
click at [305, 294] on textarea "Stroke, STEMI , Sepsis ,Anaphylaxis,Seizures , Upper gastrointestinal bleeding …" at bounding box center [203, 341] width 348 height 94
click at [235, 308] on textarea "Stroke, STEMI , Sepsis ,Anaphylaxis,Seizures , Upper gastrointestinal bleeding …" at bounding box center [203, 341] width 348 height 94
click at [314, 297] on textarea "Stroke, STEMI , Sepsis ,Anaphylaxis,Seizures , Upper gastrointestinal bleeding …" at bounding box center [203, 341] width 348 height 94
click at [191, 320] on textarea "Stroke, STEMI , Sepsis ,Anaphylaxis,Seizures , Upper gastrointestinal bleeding …" at bounding box center [203, 341] width 348 height 94
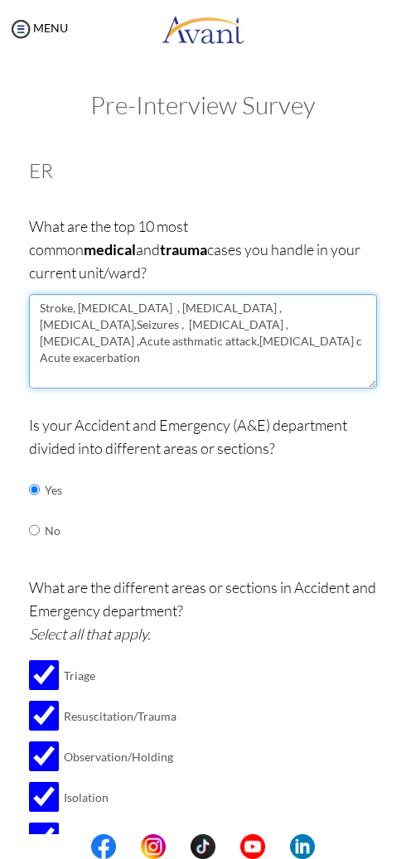
click at [31, 294] on textarea "Stroke, STEMI , Sepsis ,Anaphylaxis,Seizures , Upper gastrointestinal bleeding …" at bounding box center [203, 341] width 348 height 94
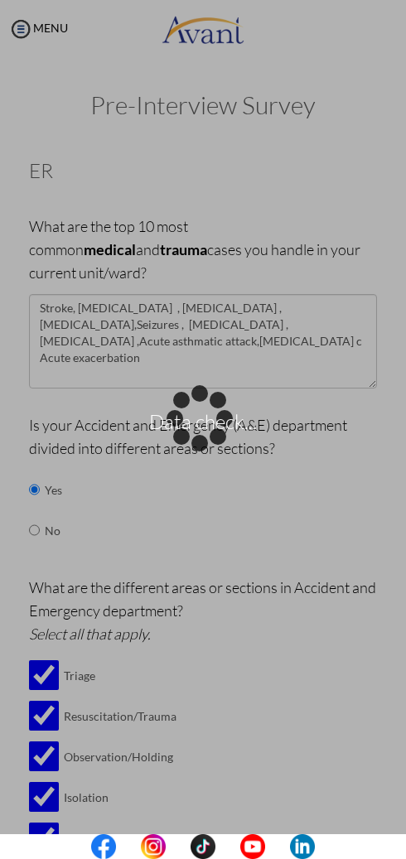
click at [215, 419] on div "Data check..." at bounding box center [202, 430] width 23 height 23
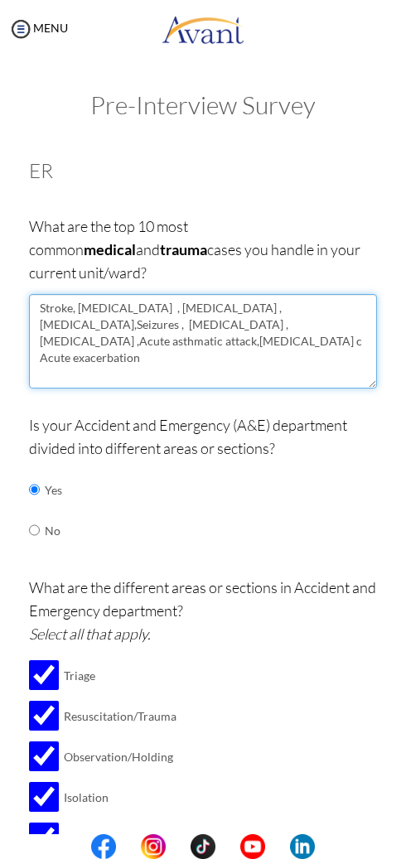
click at [299, 321] on textarea "Stroke, STEMI , Sepsis ,Anaphylaxis,Seizures , Upper gastrointestinal bleeding …" at bounding box center [203, 341] width 348 height 94
click at [261, 320] on textarea "Stroke, STEMI , Sepsis ,Anaphylaxis,Seizures , Upper gastrointestinal bleeding …" at bounding box center [203, 341] width 348 height 94
click at [324, 321] on textarea "Stroke, STEMI , Sepsis ,Anaphylaxis,Seizures , Upper gastrointestinal bleeding …" at bounding box center [203, 341] width 348 height 94
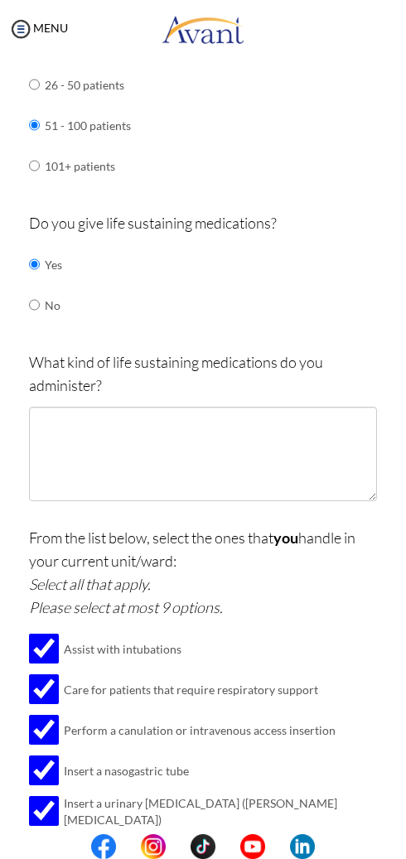
scroll to position [1277, 0]
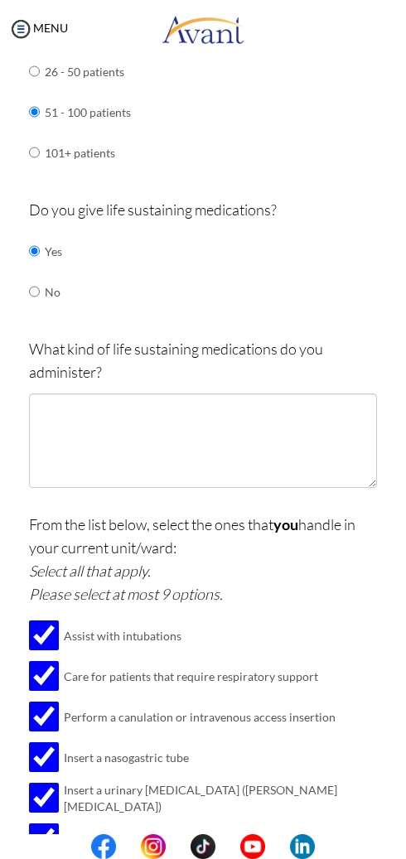
type textarea "Stroke, STEMI , Sepsis ,Anaphylaxis,Seizures , Upper gastrointestinal bleeding …"
click at [155, 337] on p "What kind of life sustaining medications do you administer?" at bounding box center [203, 360] width 348 height 46
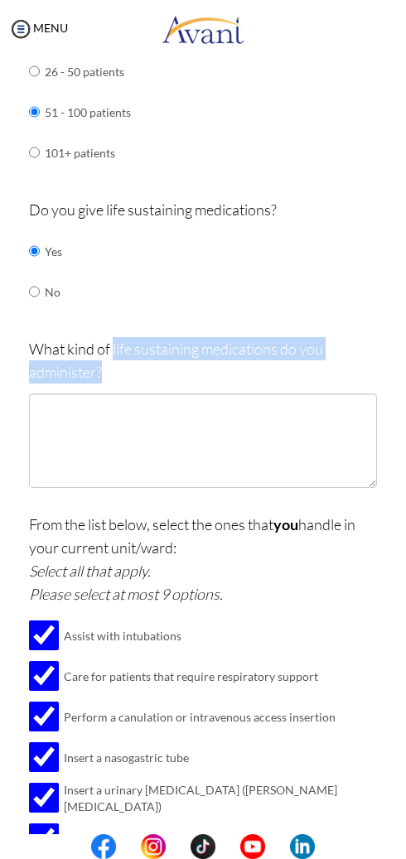
click at [33, 337] on p "What kind of life sustaining medications do you administer?" at bounding box center [203, 360] width 348 height 46
click at [123, 337] on p "What kind of life sustaining medications do you administer?" at bounding box center [203, 360] width 348 height 46
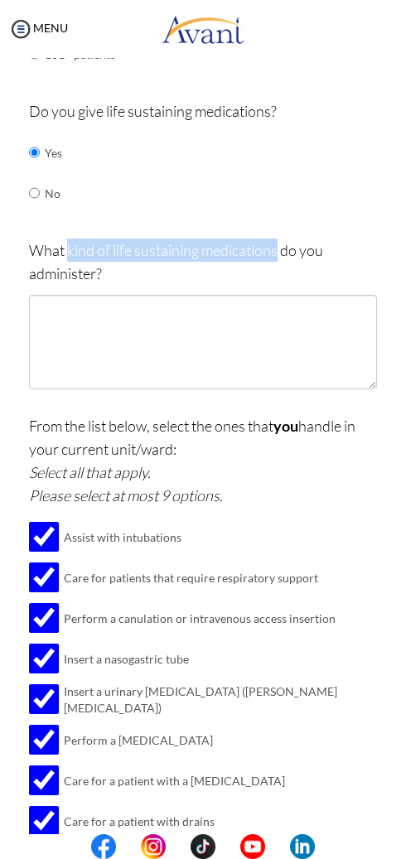
scroll to position [1379, 0]
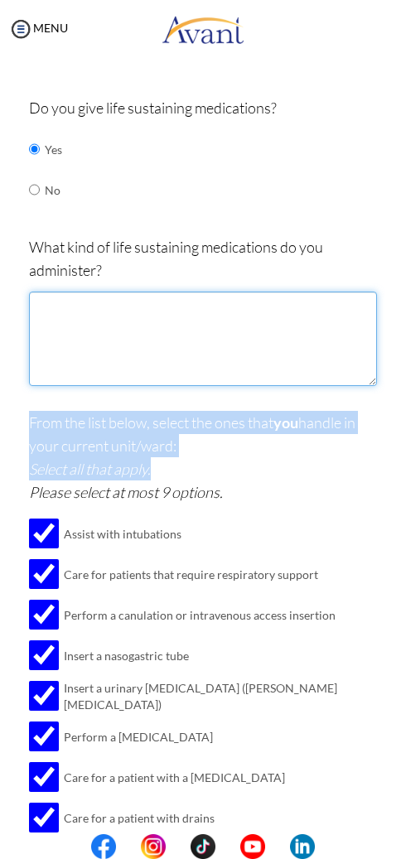
click at [339, 307] on textarea at bounding box center [203, 339] width 348 height 94
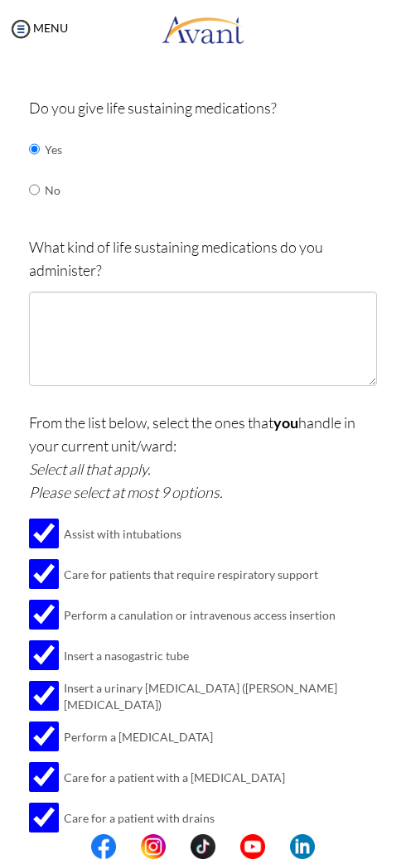
click at [0, 0] on div at bounding box center [0, 0] width 0 height 0
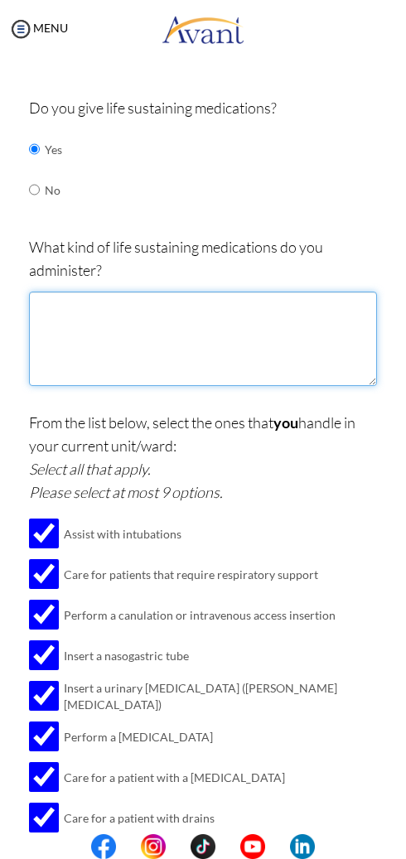
click at [90, 292] on textarea at bounding box center [203, 339] width 348 height 94
paste textarea "Medications for Heart Conditions:"
click at [264, 292] on textarea "Medications for Heart Conditions ," at bounding box center [203, 339] width 348 height 94
paste textarea "Antibiotics"
click at [326, 292] on textarea "Medications for Heart Conditions , Antibiotics" at bounding box center [203, 339] width 348 height 94
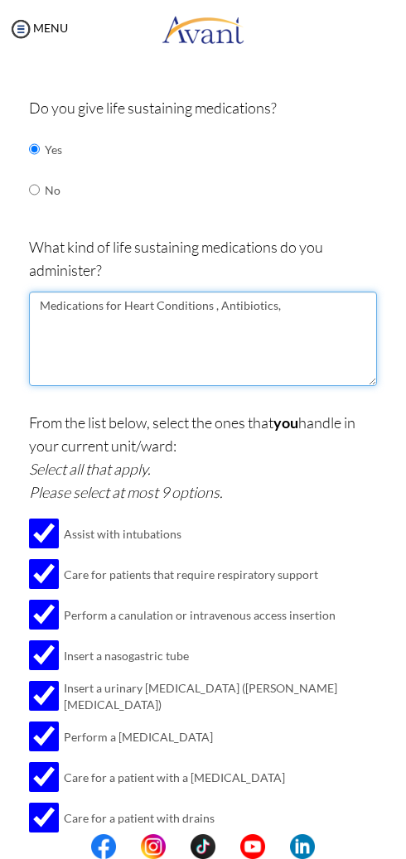
click at [327, 292] on textarea "Medications for Heart Conditions , Antibiotics," at bounding box center [203, 339] width 348 height 94
paste textarea "Medications for Acute or Critical Conditions"
click at [212, 292] on textarea "Medications for Heart Conditions , Antibiotics, Medications for Acute or Critic…" at bounding box center [203, 339] width 348 height 94
type textarea "Medications"
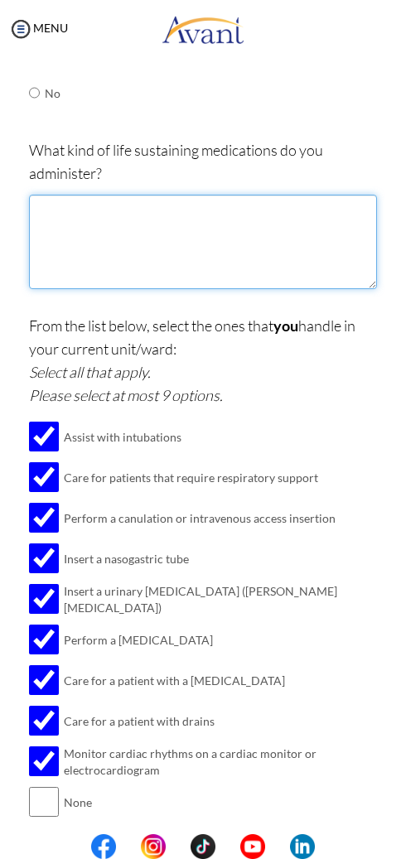
scroll to position [1464, 0]
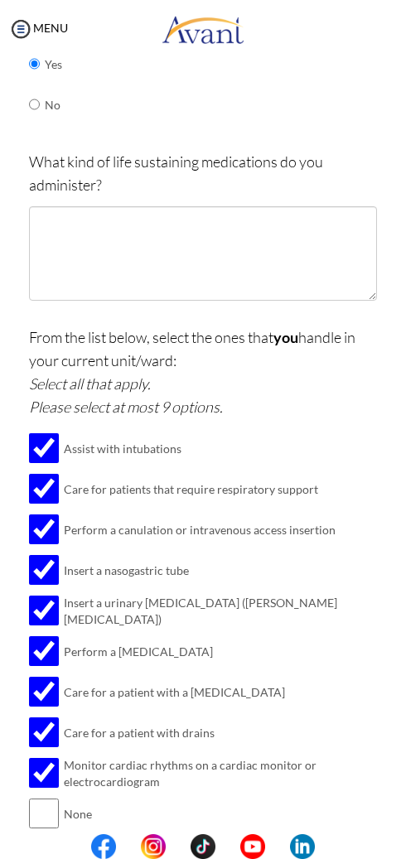
click at [367, 510] on td "Perform a canulation or intravenous access insertion" at bounding box center [220, 530] width 313 height 41
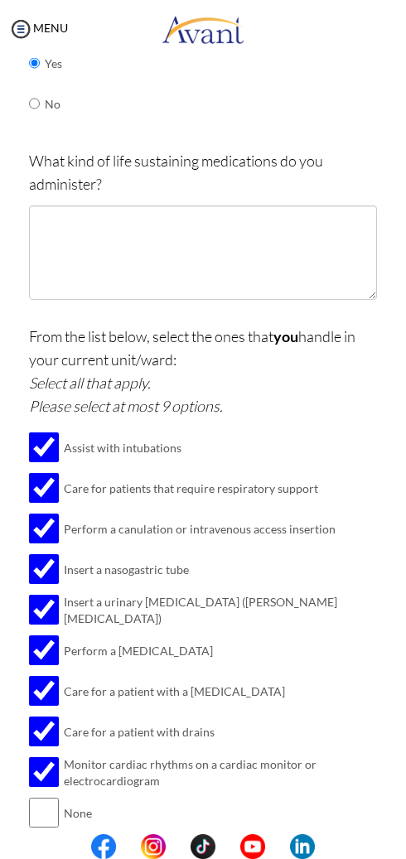
scroll to position [1470, 0]
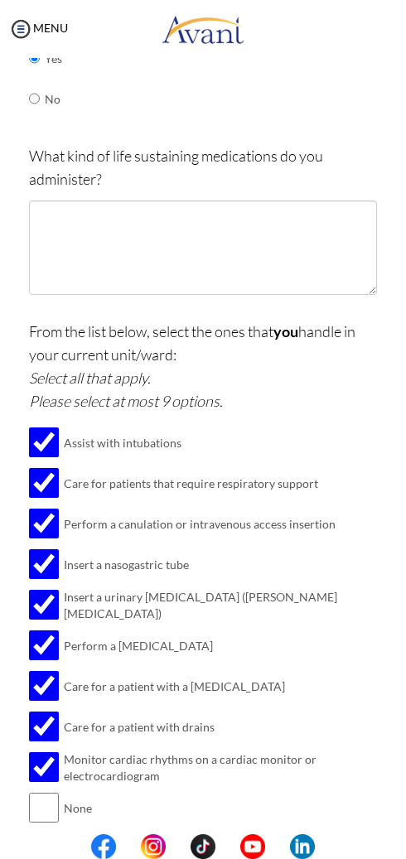
click at [341, 504] on td "Perform a canulation or intravenous access insertion" at bounding box center [220, 524] width 313 height 41
click at [357, 626] on td "Perform a [MEDICAL_DATA]" at bounding box center [220, 646] width 313 height 41
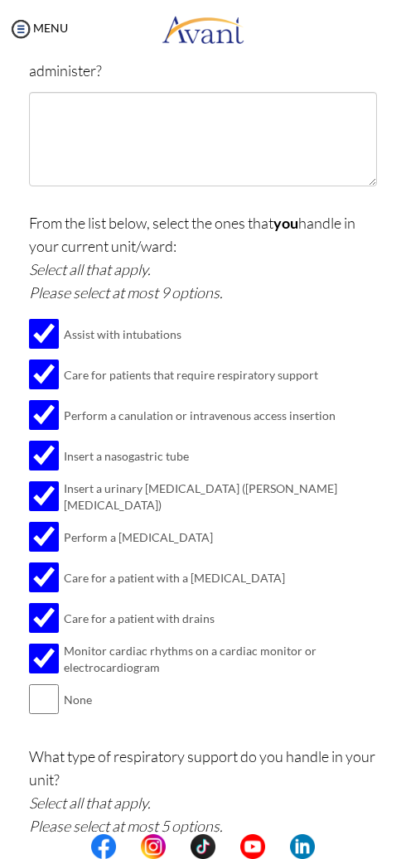
scroll to position [1594, 0]
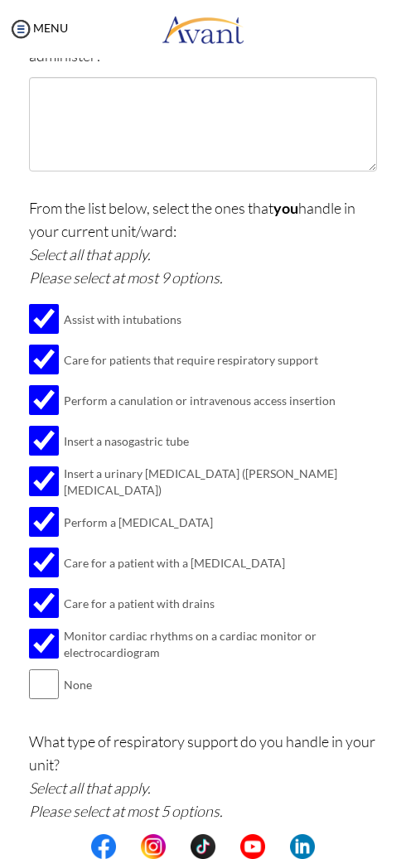
click at [317, 583] on td "Care for a patient with drains" at bounding box center [220, 603] width 313 height 41
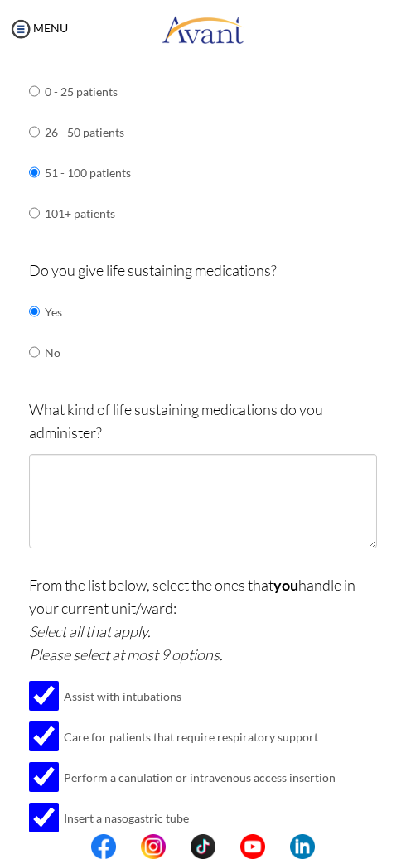
scroll to position [1215, 0]
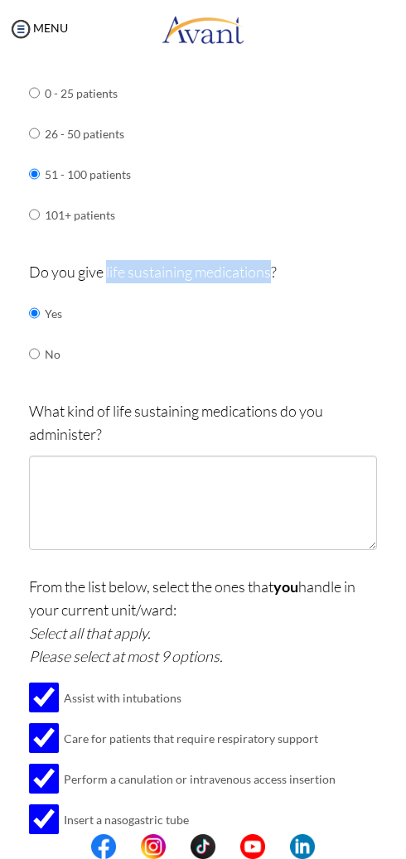
copy p "life sustaining medications"
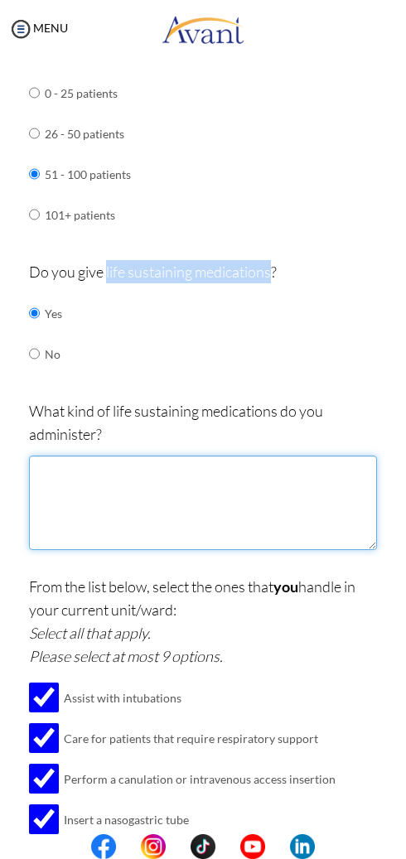
click at [109, 456] on textarea at bounding box center [203, 503] width 348 height 94
paste textarea "medications): Vasopressors: Medications that help maintain blood pressure. Anti…"
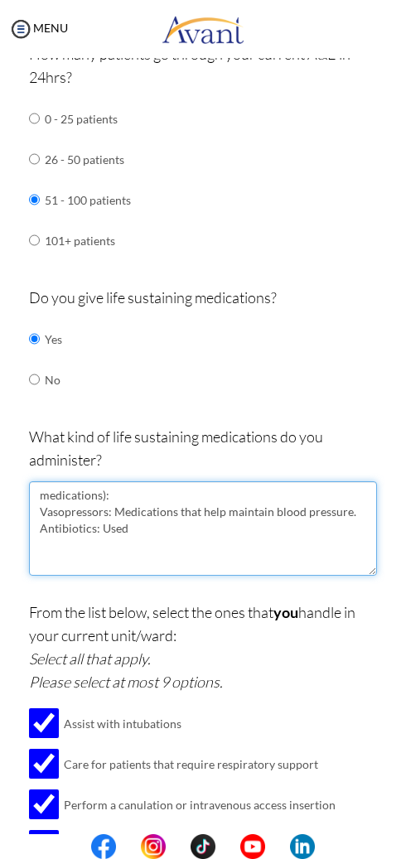
scroll to position [1198, 0]
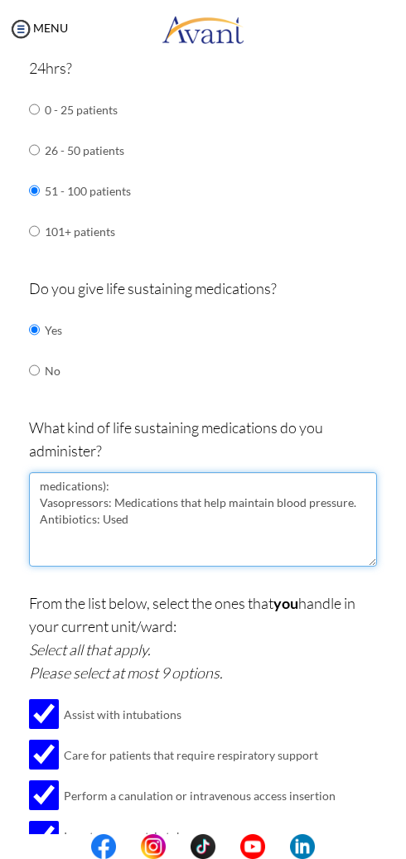
click at [123, 472] on textarea "medications): Vasopressors: Medications that help maintain blood pressure. Anti…" at bounding box center [203, 519] width 348 height 94
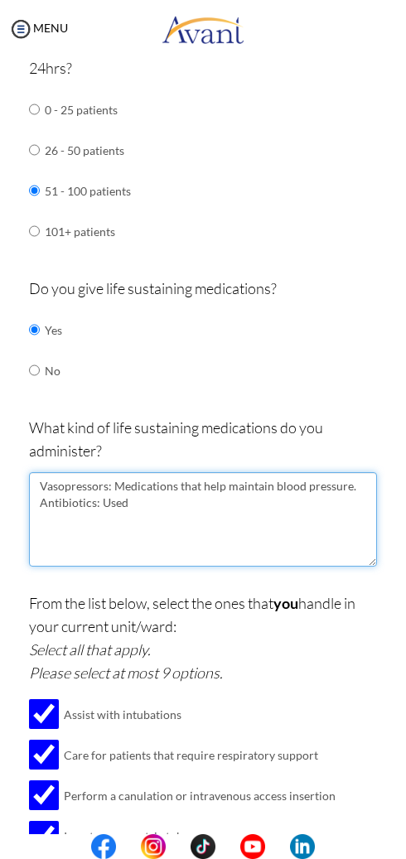
click at [148, 472] on textarea "Vasopressors: Medications that help maintain blood pressure. Antibiotics: Used" at bounding box center [203, 519] width 348 height 94
click at [341, 472] on textarea "Vasopressors: Medications that help maintain blood pressure. Antibiotics" at bounding box center [203, 519] width 348 height 94
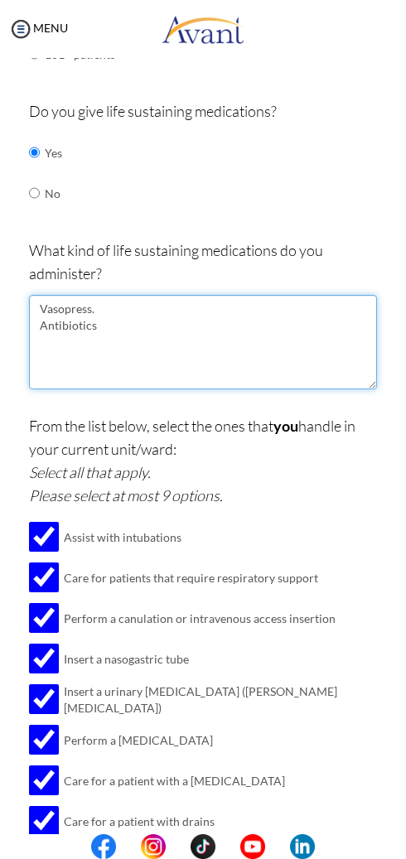
scroll to position [1379, 0]
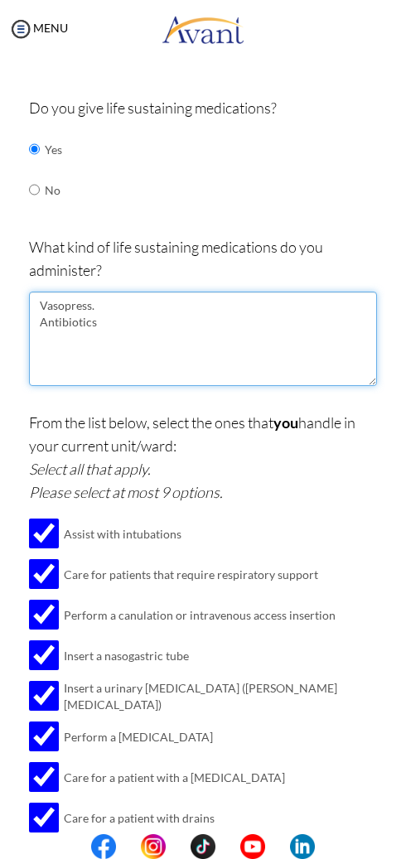
click at [44, 292] on textarea "Vasopress. Antibiotics" at bounding box center [203, 339] width 348 height 94
paste textarea "Cardiac Therapy"
click at [173, 292] on textarea "Cardiac Therapy Vasopress. Antibiotics" at bounding box center [203, 339] width 348 height 94
click at [156, 292] on textarea "Cardiac Therapy Vasopress. Antibiotics" at bounding box center [203, 339] width 348 height 94
click at [162, 292] on textarea "Cardiac Therapy Vasopress. Antibiotics" at bounding box center [203, 339] width 348 height 94
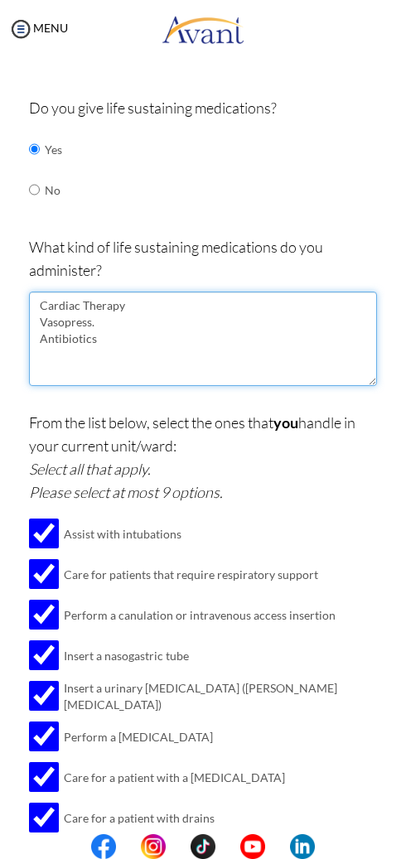
paste textarea "Antiarrhythmics"
click at [46, 309] on textarea "Cardiac Therapy Antiarrhythmics Vasopress. Antibiotics" at bounding box center [203, 339] width 348 height 94
click at [120, 309] on textarea "Cardiac Therapy Antiarrhythmics Vasopress. Antibiotics Epinephrine" at bounding box center [203, 339] width 348 height 94
click at [108, 314] on textarea "Cardiac Therapy Antiarrhythmics Vasopress. Antibiotics Epinephrine" at bounding box center [203, 339] width 348 height 94
paste textarea "Adrenergics, Inhalants"
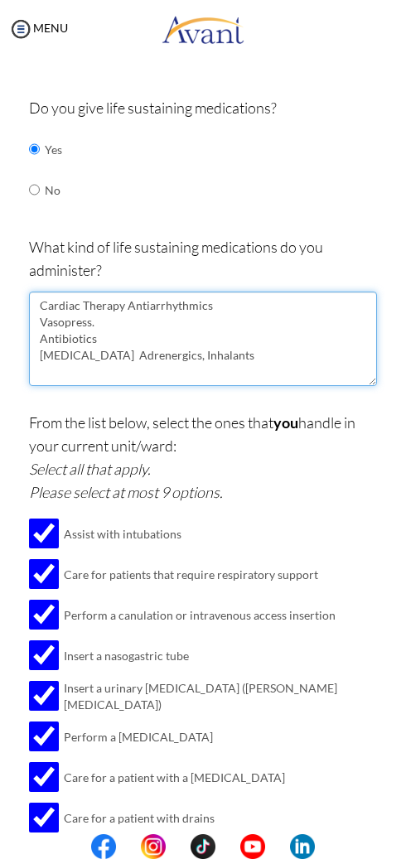
click at [101, 298] on textarea "Cardiac Therapy Antiarrhythmics Vasopress. Antibiotics Epinephrine Adrenergics,…" at bounding box center [203, 339] width 348 height 94
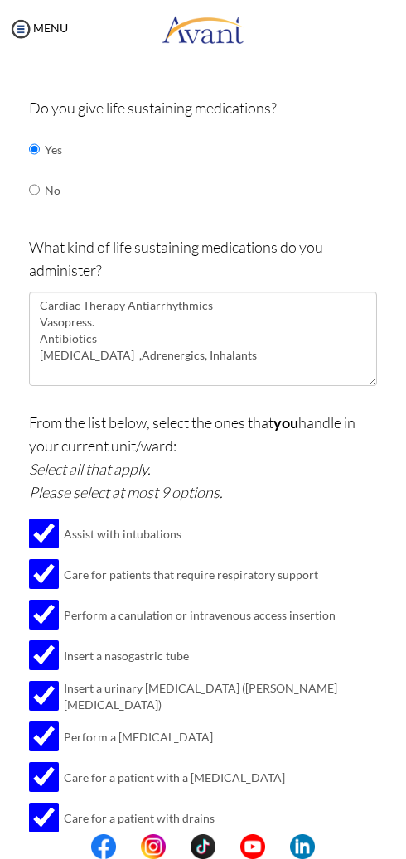
click at [22, 300] on div "Are you currently in school now? Yes No Have you taken the NCLEX-RN exam before…" at bounding box center [203, 82] width 373 height 2602
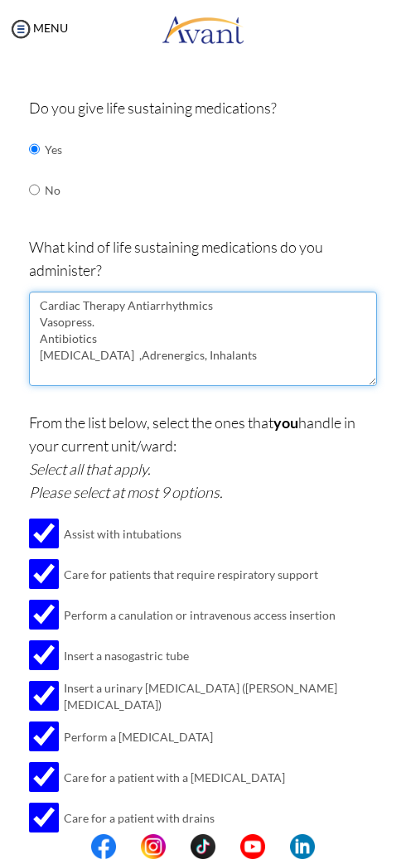
click at [36, 298] on textarea "Cardiac Therapy Antiarrhythmics Vasopress. Antibiotics Epinephrine ,Adrenergics…" at bounding box center [203, 339] width 348 height 94
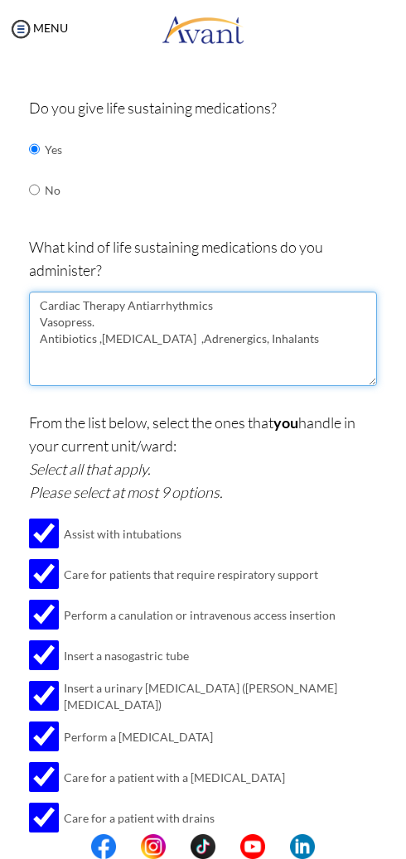
click at [39, 292] on textarea "Cardiac Therapy Antiarrhythmics Vasopress. Antibiotics ,Epinephrine ,Adrenergic…" at bounding box center [203, 339] width 348 height 94
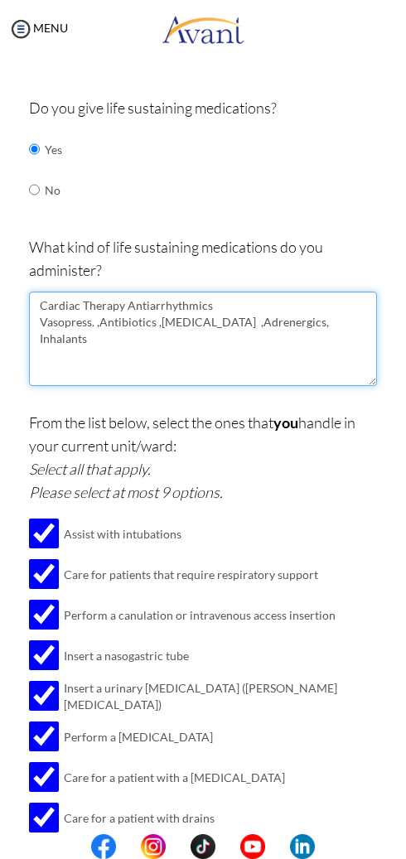
click at [191, 298] on textarea "Cardiac Therapy Antiarrhythmics Vasopress. ,Antibiotics ,Epinephrine ,Adrenergi…" at bounding box center [203, 339] width 348 height 94
click at [358, 292] on textarea "Cardiac Therapy Antiarrhythmics Vasopress. ,Antibiotics ,Epinephrine ,Adrenergi…" at bounding box center [203, 339] width 348 height 94
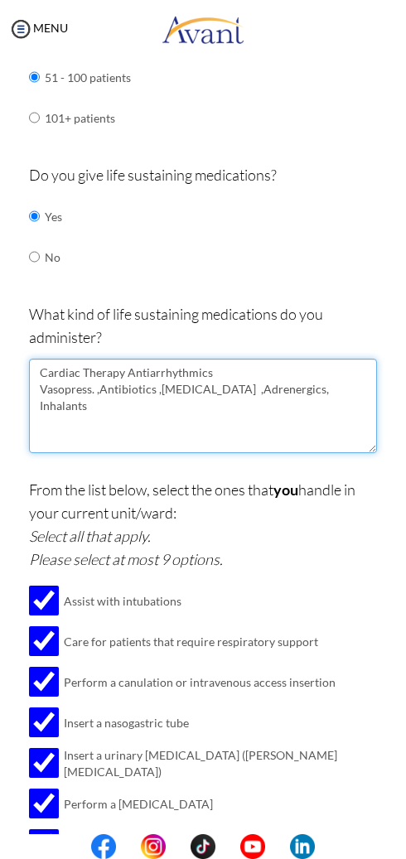
scroll to position [1293, 0]
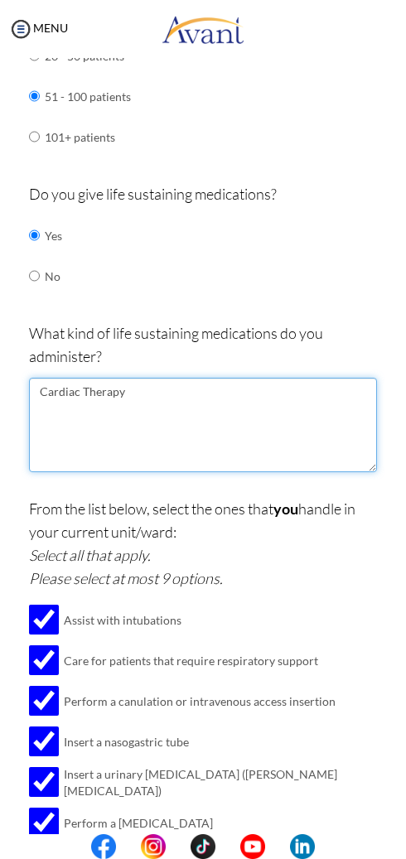
type textarea "Cardiac"
click at [153, 378] on textarea at bounding box center [203, 425] width 348 height 94
paste textarea "allergic reactions (epinephrine), low blood sugar (glucagon), or heart-related …"
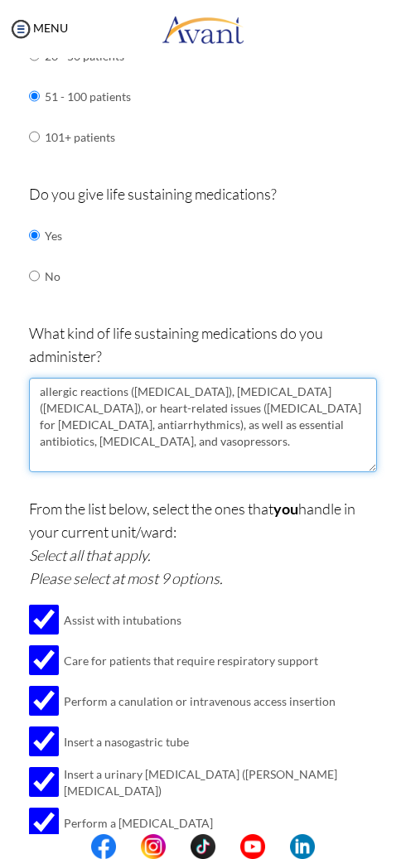
scroll to position [1271, 0]
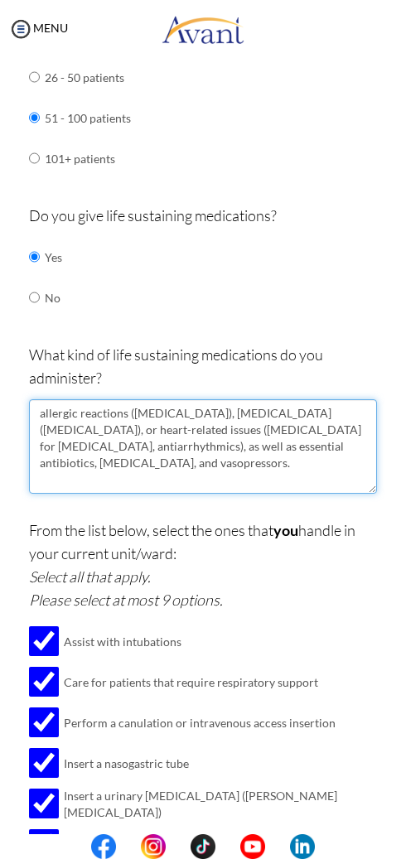
click at [327, 407] on textarea "allergic reactions (epinephrine), low blood sugar (glucagon), or heart-related …" at bounding box center [203, 446] width 348 height 94
click at [138, 399] on textarea "allergic reactions (epinephrine), low blood sugar (glucagon), or heart-related …" at bounding box center [203, 446] width 348 height 94
click at [268, 429] on textarea "allergic reactions (epinephrine), low blood sugar (glucagon), or heart-related …" at bounding box center [203, 446] width 348 height 94
click at [334, 399] on textarea "allergic reactions (epinephrine), low blood sugar (glucagon), or heart-related …" at bounding box center [203, 446] width 348 height 94
click at [327, 399] on textarea "allergic reactions (epinephrine), low blood sugar (glucagon), or heart-related …" at bounding box center [203, 446] width 348 height 94
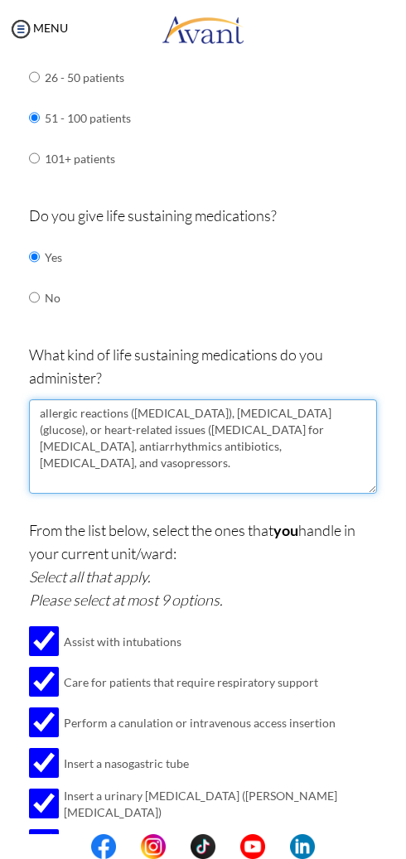
click at [32, 399] on textarea "allergic reactions (epinephrine), low blood sugar (glucose), or heart-related i…" at bounding box center [203, 446] width 348 height 94
click at [322, 399] on textarea "allergic reactions (epinephrine), low blood sugar (glucose), heart-related issu…" at bounding box center [203, 446] width 348 height 94
click at [269, 420] on textarea "allergic reactions (epinephrine), low blood sugar (glucose), heart-related issu…" at bounding box center [203, 446] width 348 height 94
click at [45, 399] on textarea "allergic reactions (epinephrine), low blood sugar (glucose), heart-related issu…" at bounding box center [203, 446] width 348 height 94
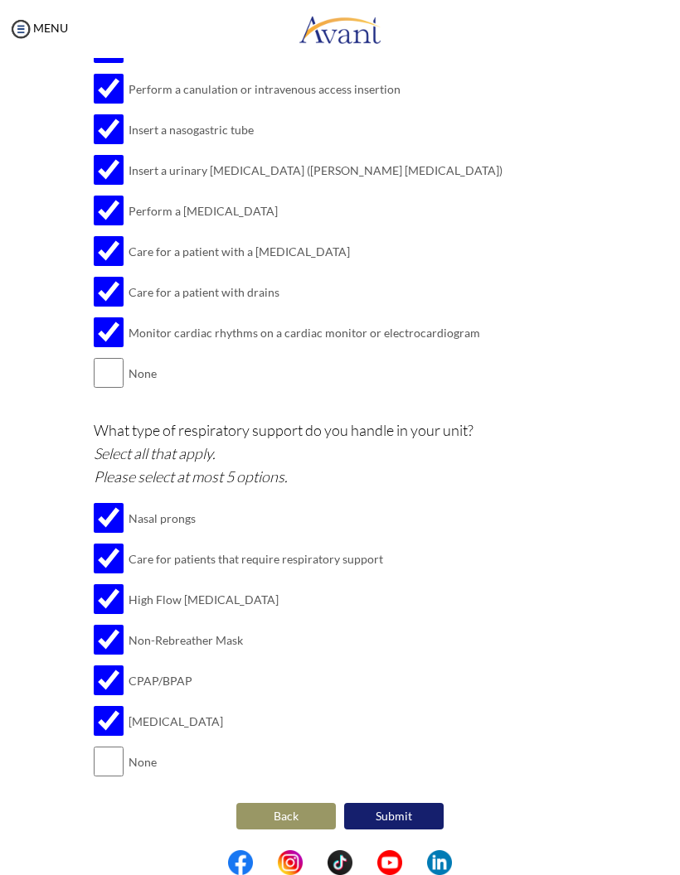
scroll to position [1730, 0]
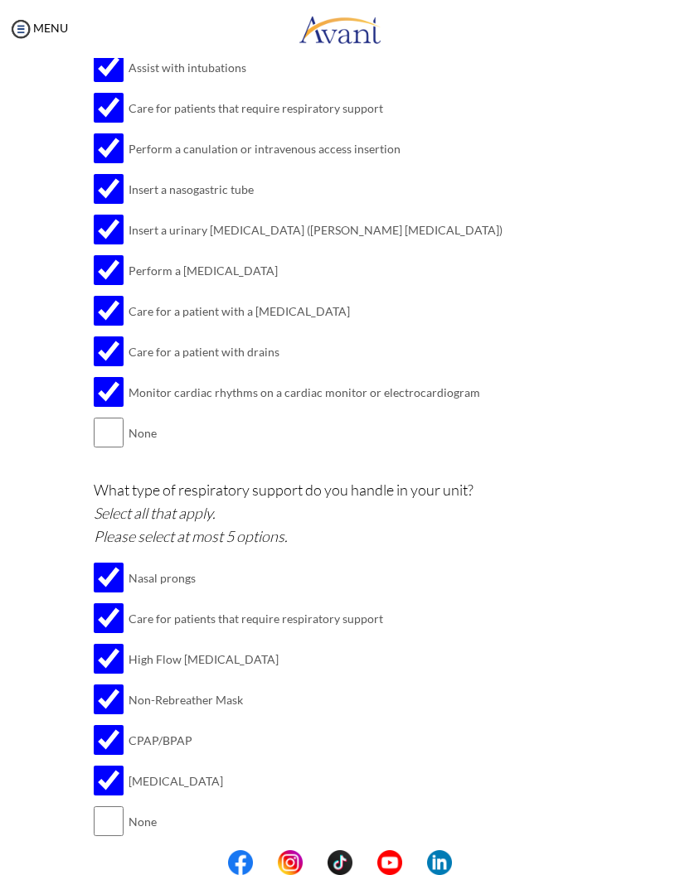
click at [584, 478] on p "What type of respiratory support do you handle in your unit? Select all that ap…" at bounding box center [340, 513] width 493 height 70
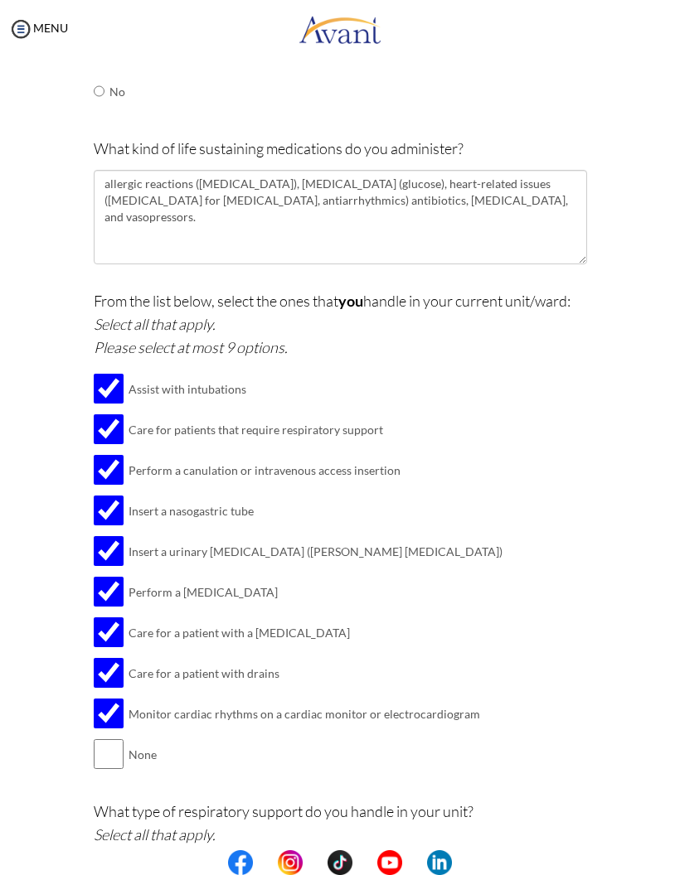
scroll to position [1403, 0]
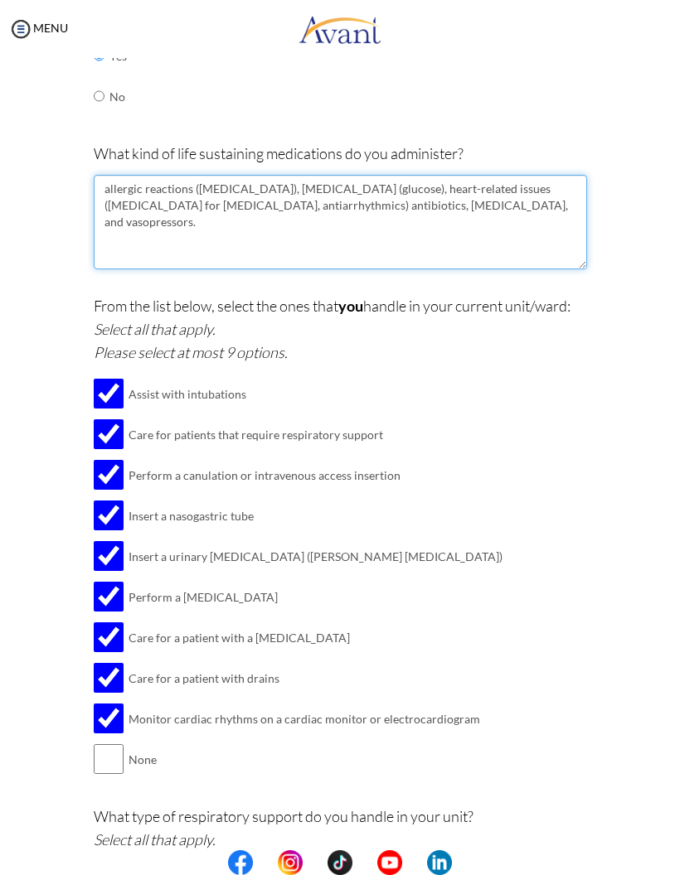
click at [486, 179] on textarea "allergic reactions (epinephrine), low blood sugar (glucose), heart-related issu…" at bounding box center [340, 222] width 493 height 94
click at [479, 180] on textarea "allergic reactions (epinephrine), low blood sugar (glucose), heart-related issu…" at bounding box center [340, 222] width 493 height 94
paste textarea "medications depends on the specific medical condition being treated"
click at [441, 176] on textarea "allergic reactions (epinephrine), low blood sugar (glucose), heart-related issu…" at bounding box center [340, 222] width 493 height 94
click at [393, 188] on textarea "allergic reactions (epinephrine), low blood sugar (glucose), heart-related issu…" at bounding box center [340, 222] width 493 height 94
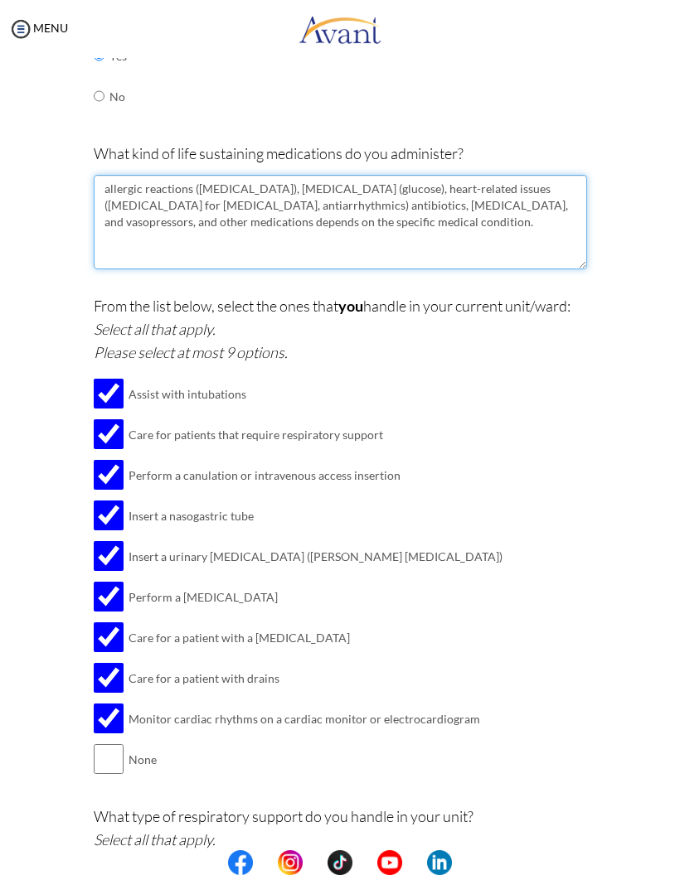
type textarea "allergic reactions (epinephrine), low blood sugar (glucose), heart-related issu…"
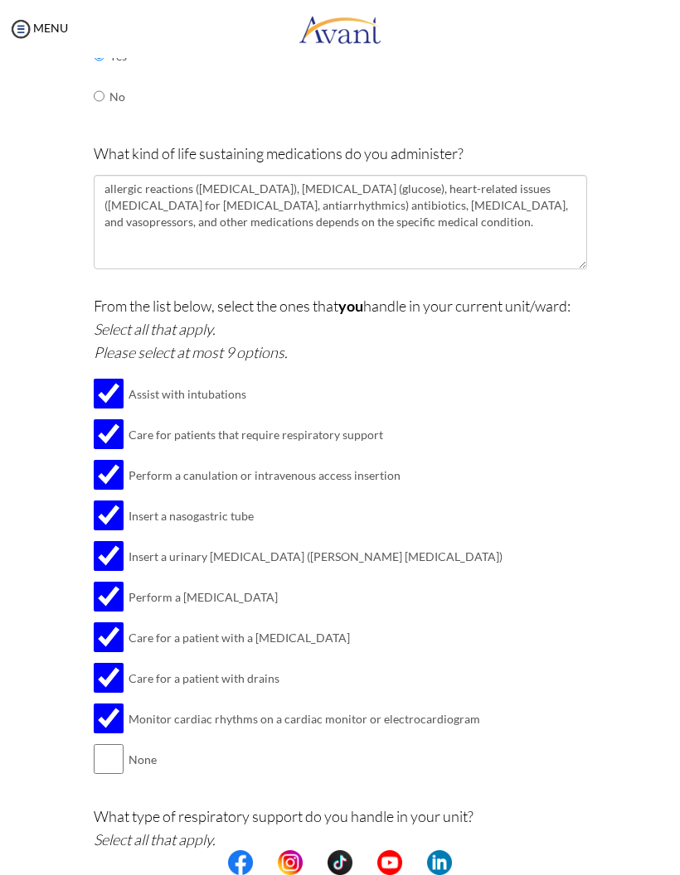
click at [503, 477] on div "From the list below, select the ones that you handle in your current unit/ward:…" at bounding box center [340, 545] width 493 height 502
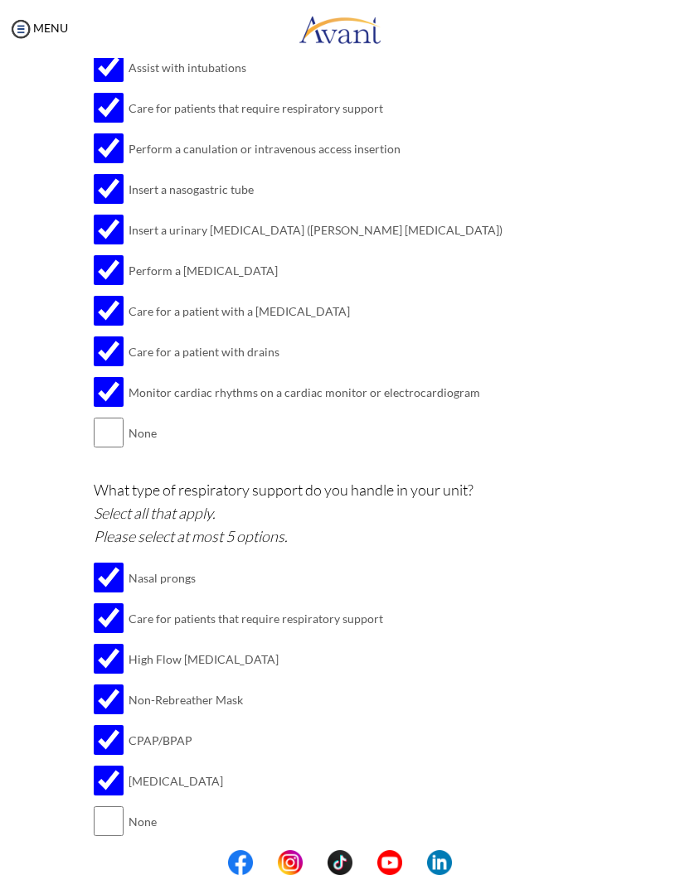
scroll to position [1730, 0]
click at [394, 863] on button "Submit" at bounding box center [393, 876] width 99 height 27
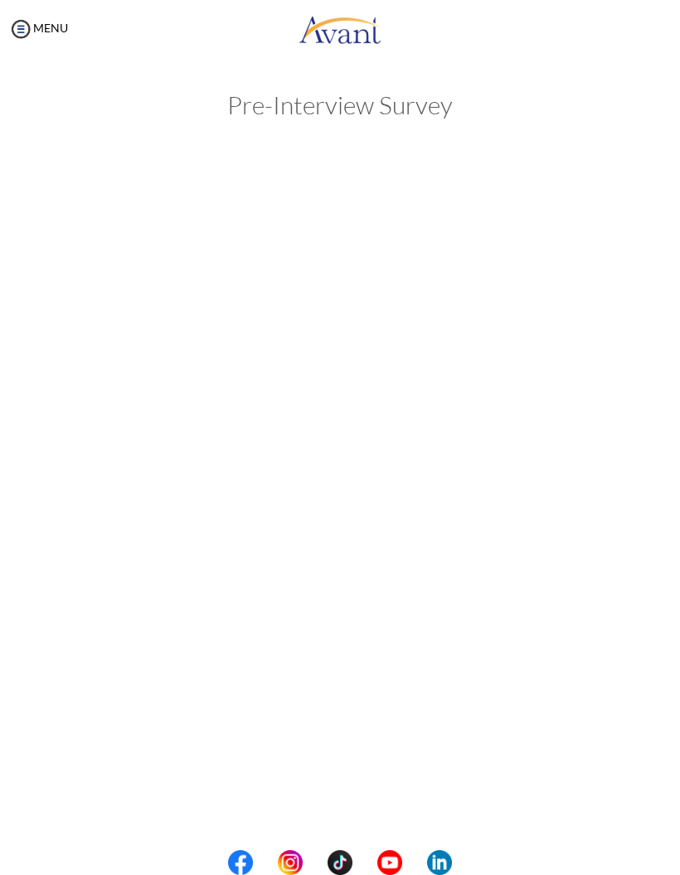
scroll to position [0, 0]
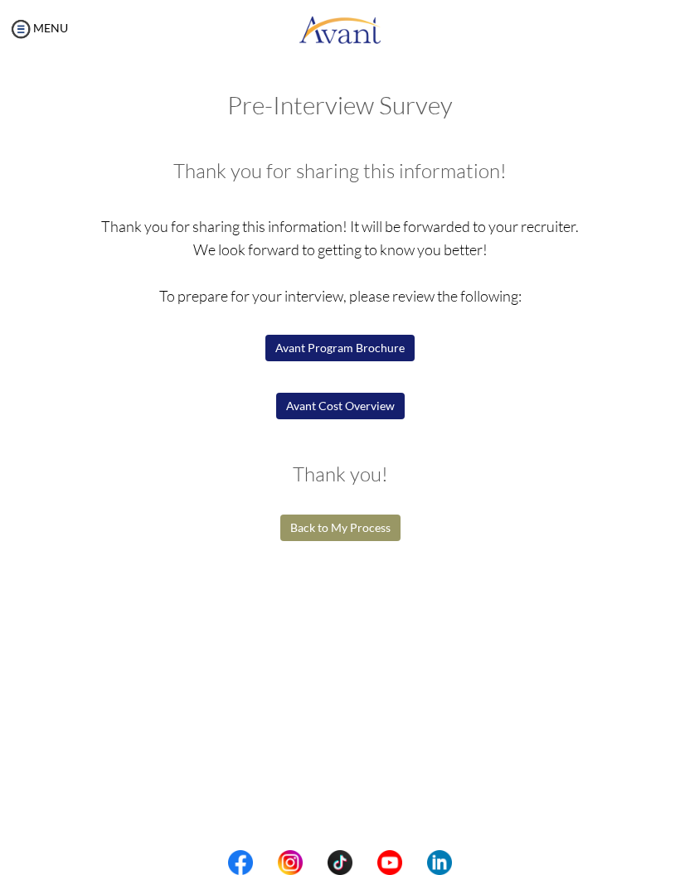
click at [358, 405] on button "Avant Cost Overview" at bounding box center [340, 406] width 128 height 27
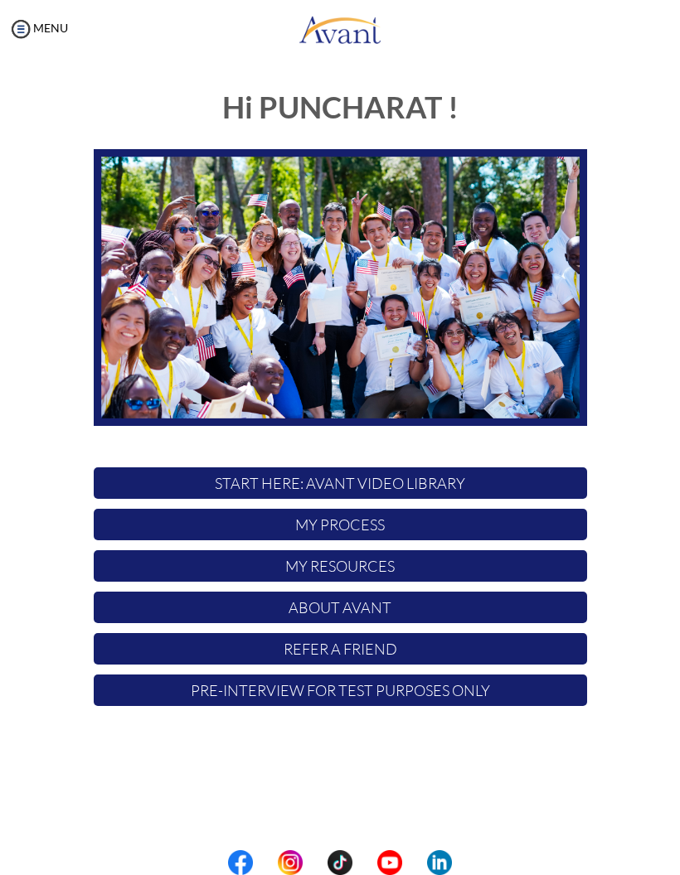
click at [501, 528] on p "My Process" at bounding box center [340, 524] width 493 height 31
click at [403, 520] on p "My Process" at bounding box center [340, 524] width 493 height 31
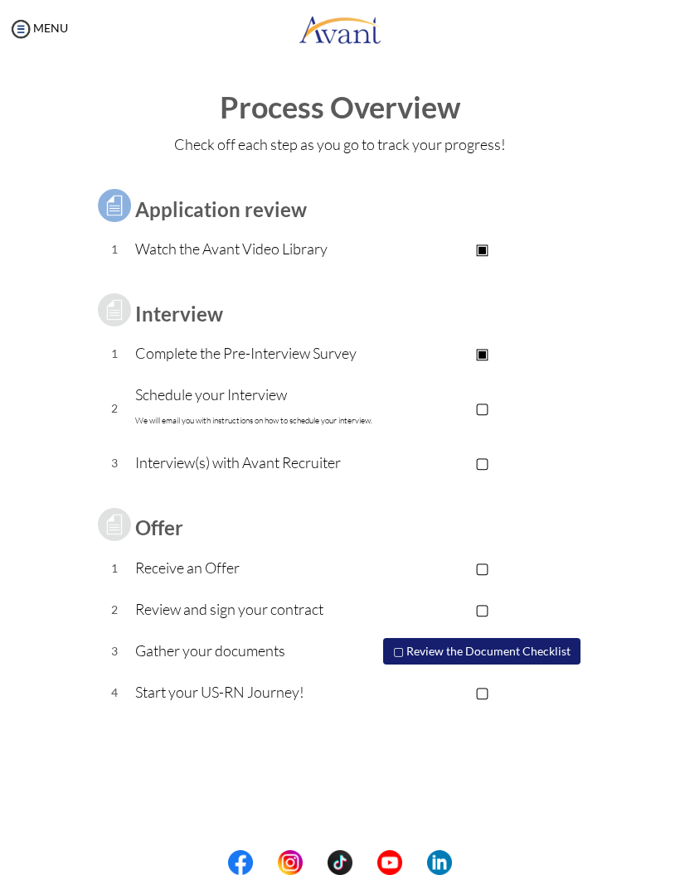
click at [541, 645] on button "▢ Review the Document Checklist" at bounding box center [481, 651] width 197 height 27
